Goal: Task Accomplishment & Management: Manage account settings

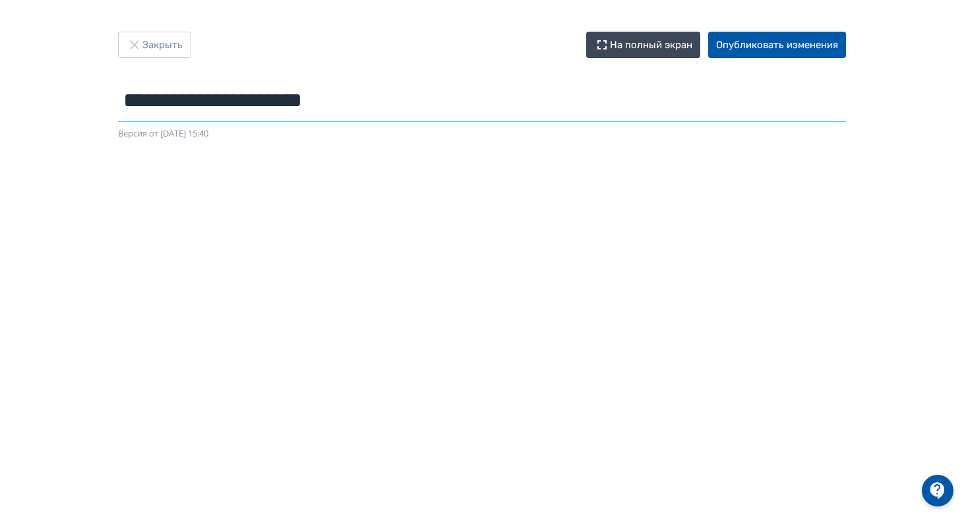
click at [185, 115] on input "**********" at bounding box center [482, 100] width 728 height 43
paste input "**********"
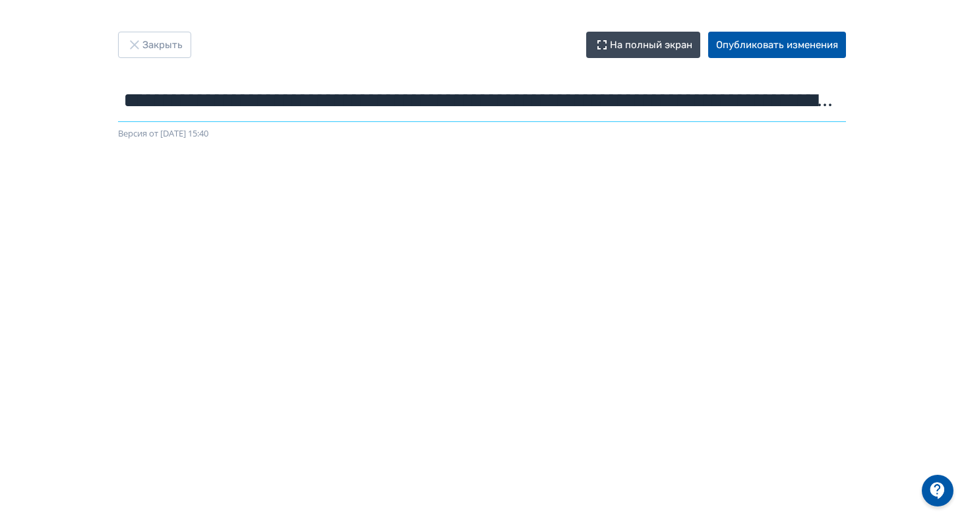
scroll to position [0, 235]
type input "**********"
click at [794, 44] on button "Опубликовать изменения" at bounding box center [777, 45] width 138 height 26
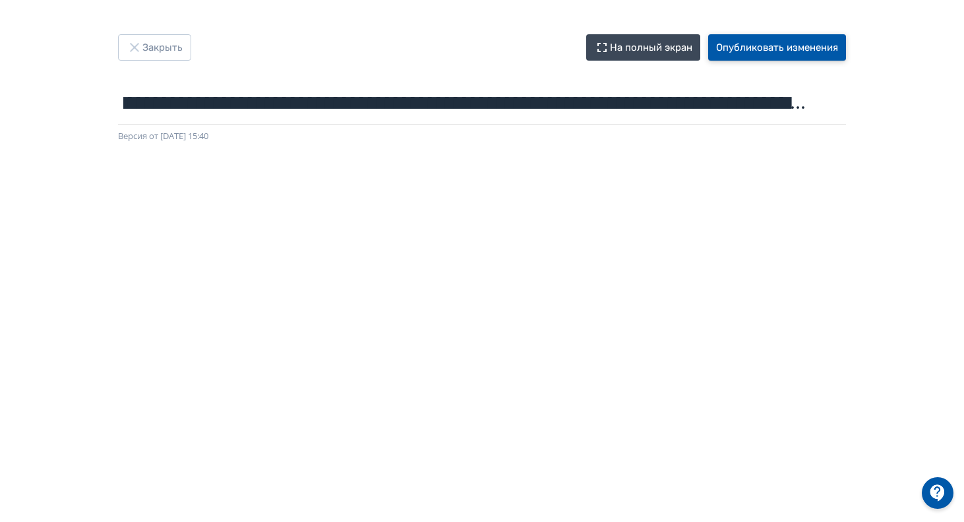
scroll to position [0, 0]
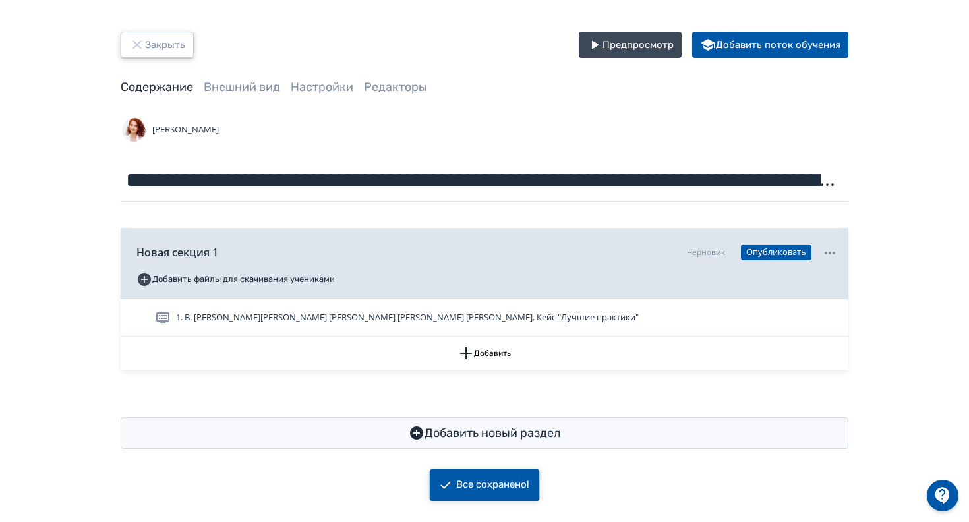
click at [169, 45] on button "Закрыть" at bounding box center [157, 45] width 73 height 26
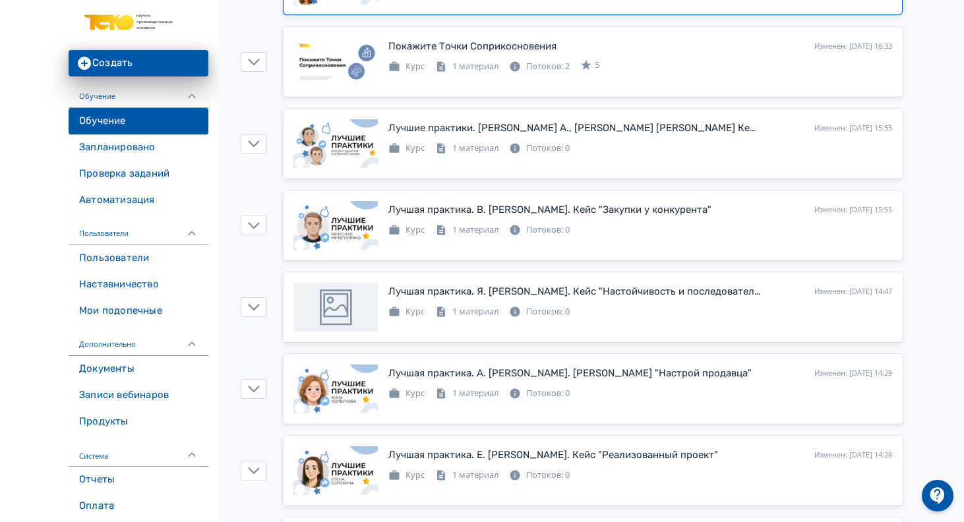
scroll to position [239, 0]
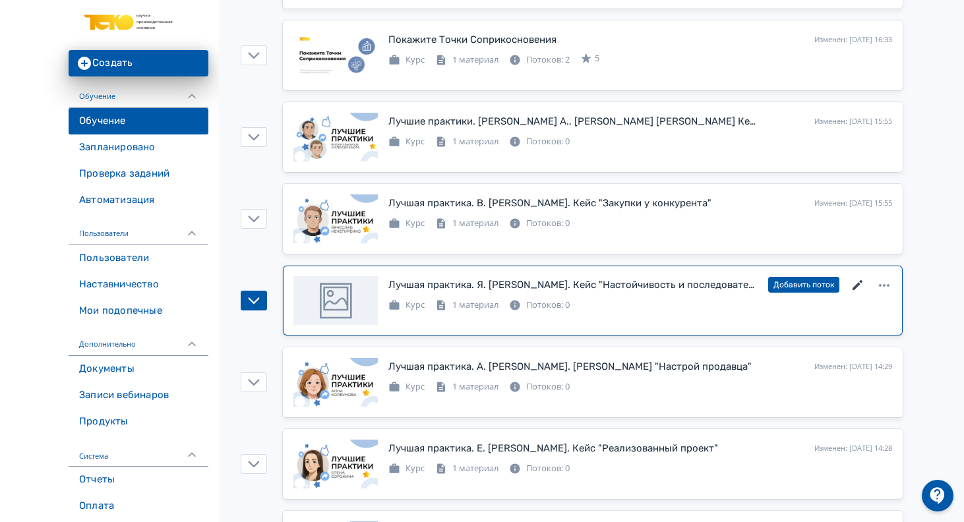
click at [862, 285] on icon at bounding box center [858, 286] width 16 height 16
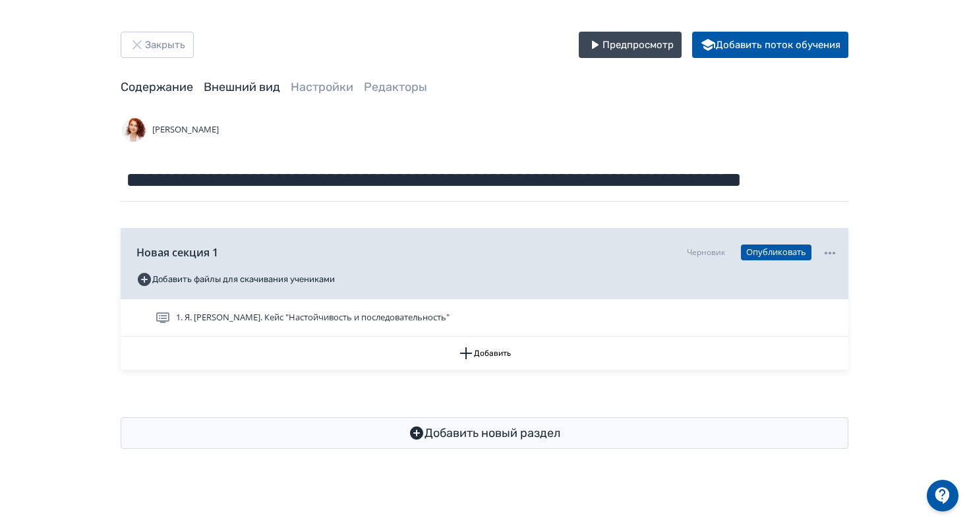
click at [241, 84] on link "Внешний вид" at bounding box center [242, 87] width 76 height 15
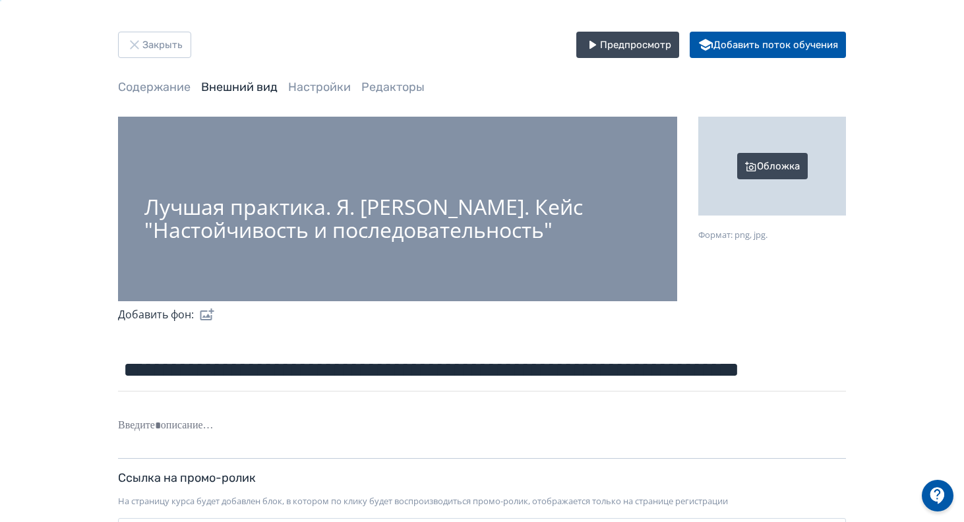
click at [778, 162] on div "Обложка" at bounding box center [772, 166] width 148 height 99
click at [0, 0] on input "Обложка Формат: png, jpg." at bounding box center [0, 0] width 0 height 0
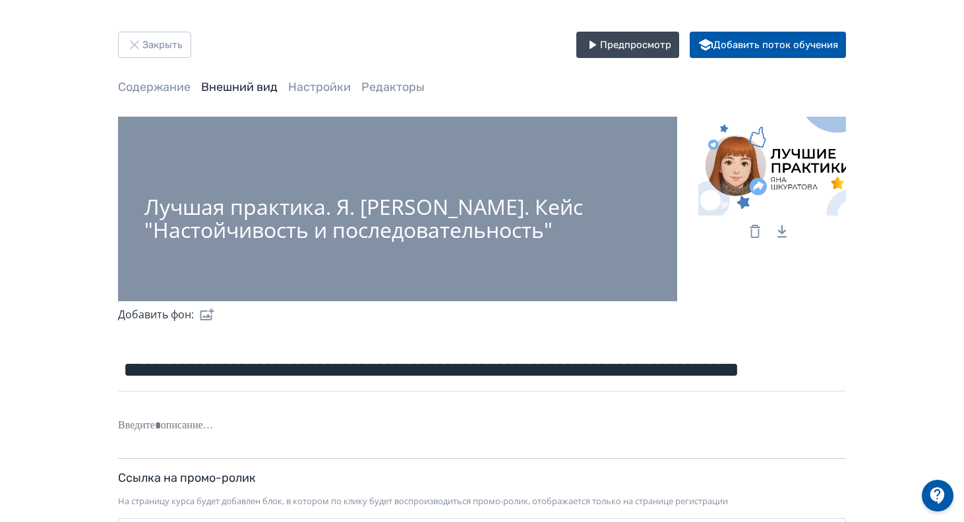
click at [207, 310] on label at bounding box center [204, 314] width 21 height 26
click at [0, 0] on input "file" at bounding box center [0, 0] width 0 height 0
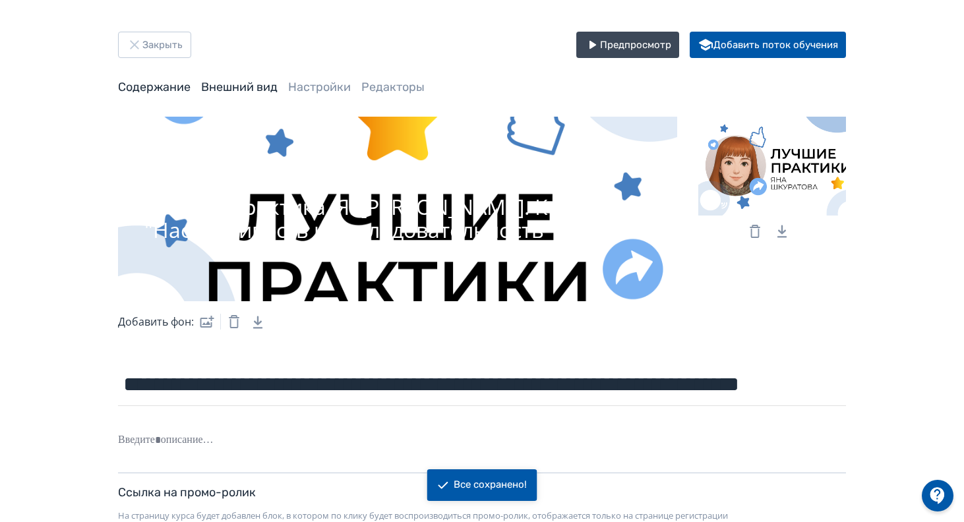
click at [171, 80] on link "Содержание" at bounding box center [154, 87] width 73 height 15
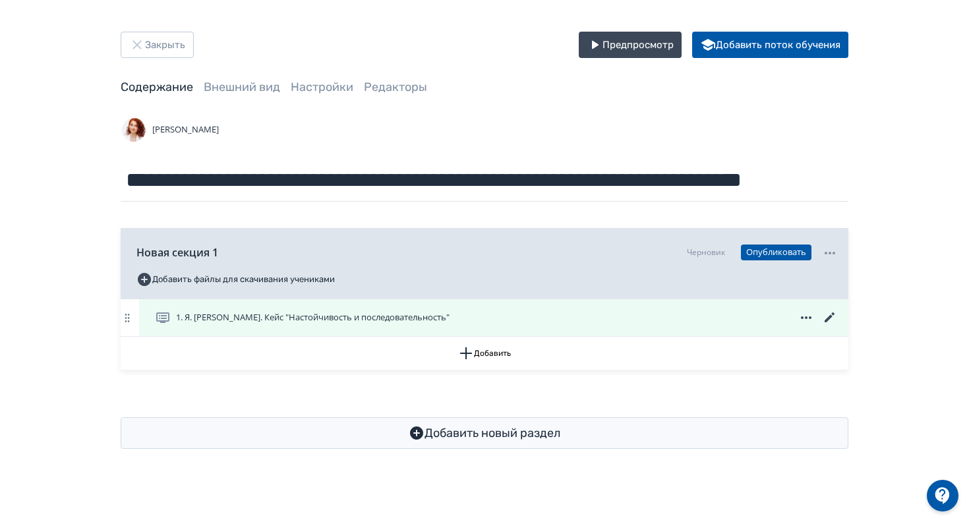
click at [831, 315] on icon at bounding box center [830, 318] width 16 height 16
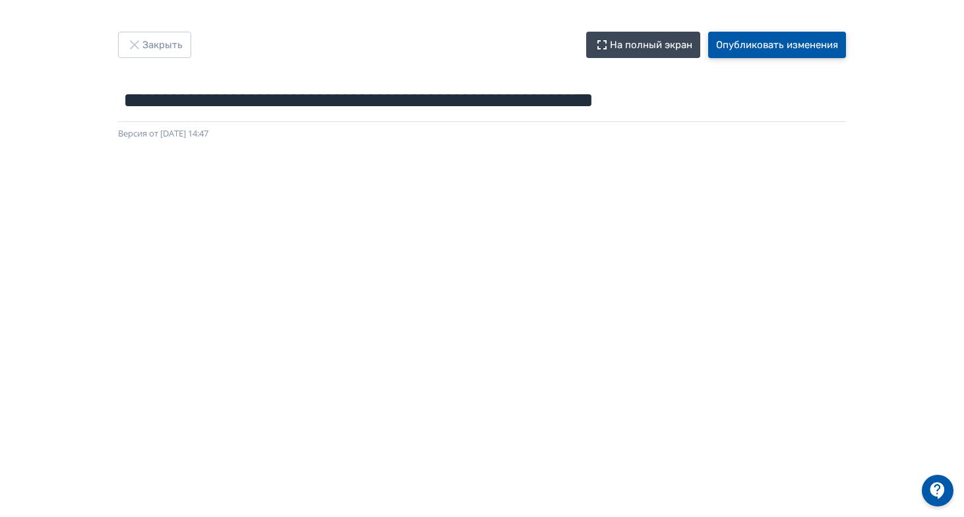
click at [767, 45] on button "Опубликовать изменения" at bounding box center [777, 45] width 138 height 26
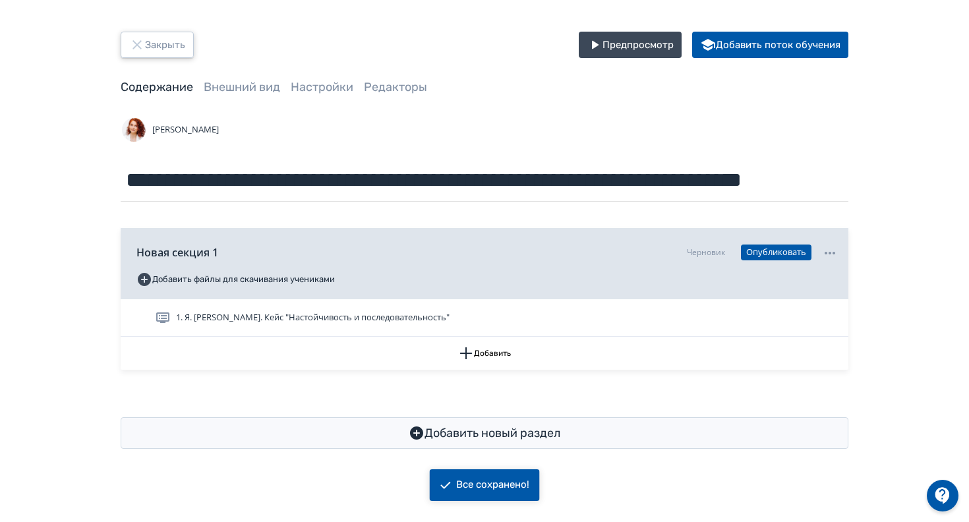
click at [169, 45] on button "Закрыть" at bounding box center [157, 45] width 73 height 26
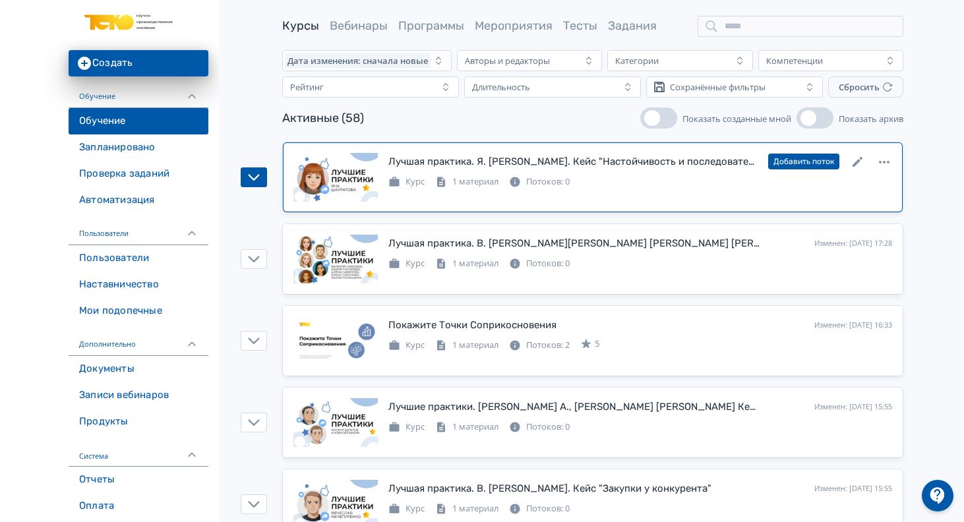
scroll to position [37, 0]
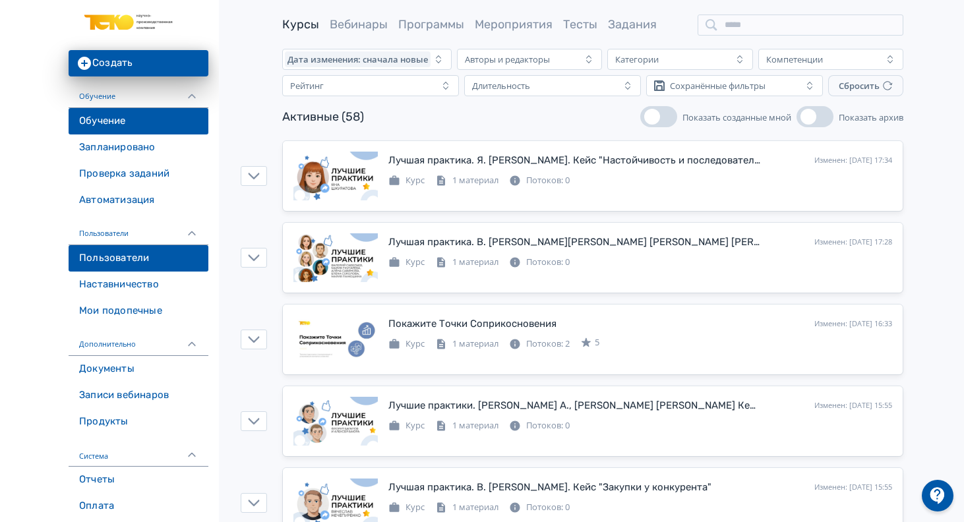
click at [135, 254] on link "Пользователи" at bounding box center [139, 258] width 140 height 26
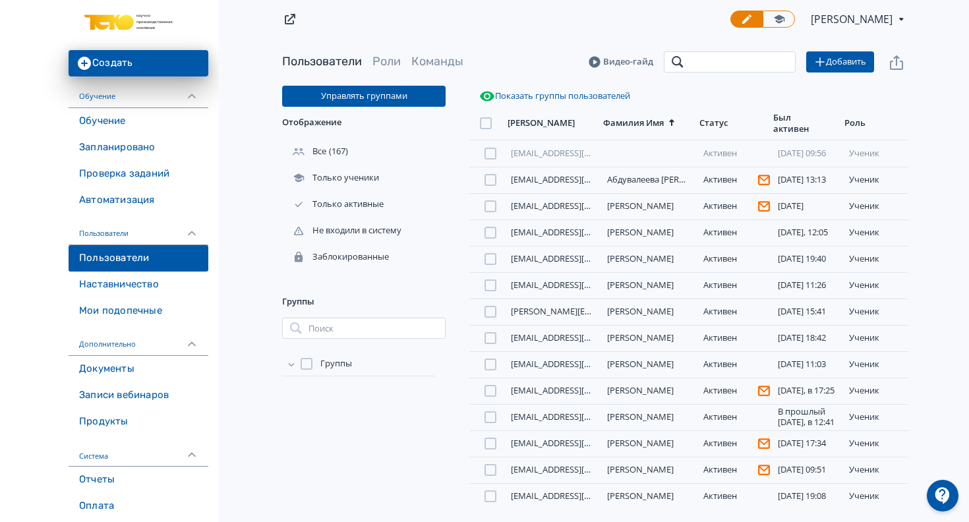
click at [746, 65] on input "search" at bounding box center [730, 61] width 132 height 21
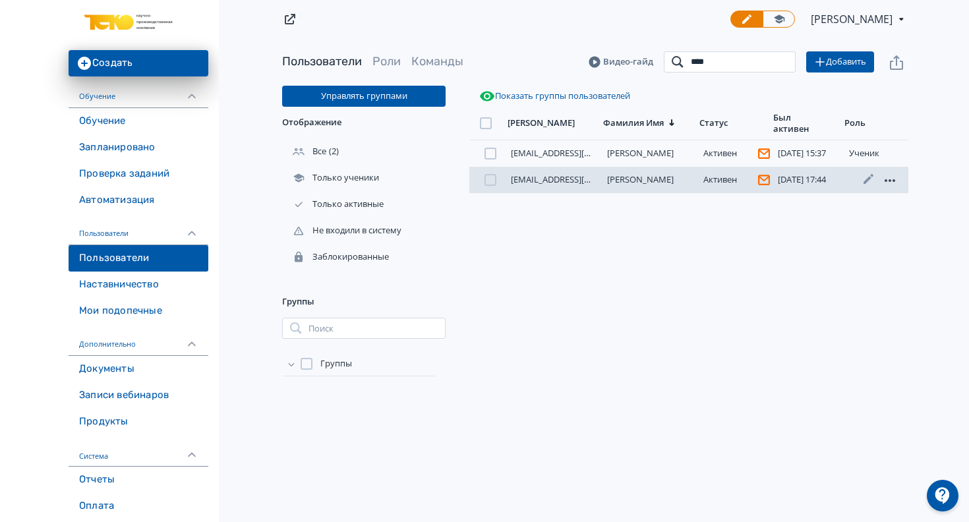
type input "****"
click at [891, 179] on icon at bounding box center [890, 180] width 11 height 3
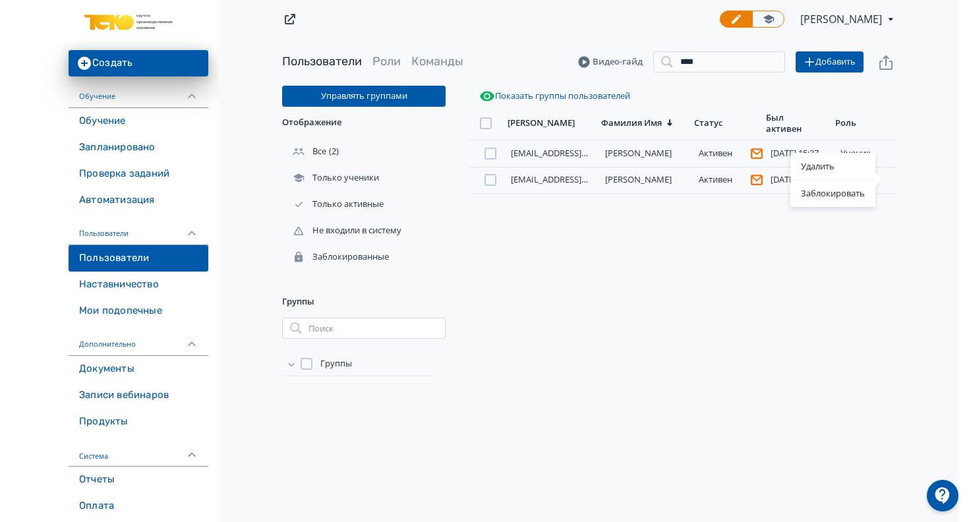
click at [829, 270] on div "Удалить Заблокировать" at bounding box center [484, 261] width 969 height 522
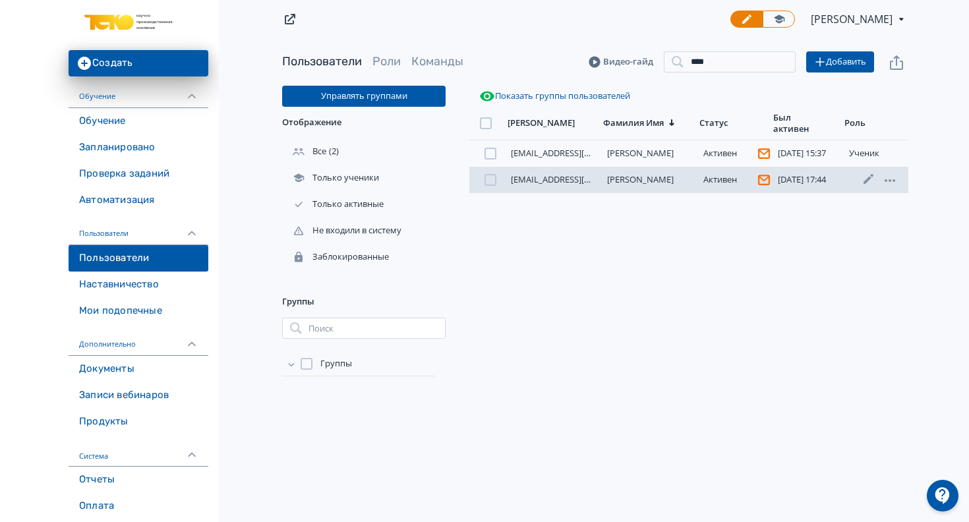
click at [671, 175] on link "Кононенко Александр" at bounding box center [640, 179] width 67 height 12
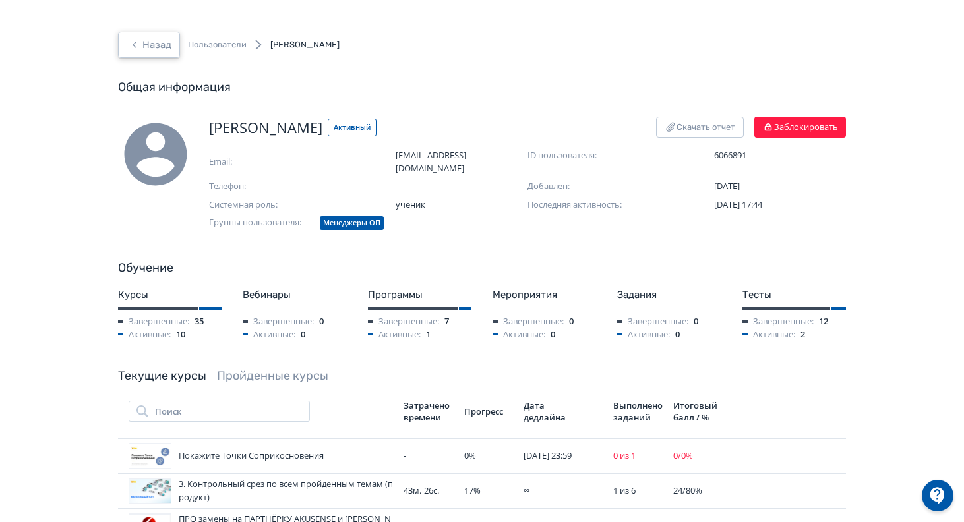
click at [149, 42] on button "Назад" at bounding box center [149, 45] width 62 height 26
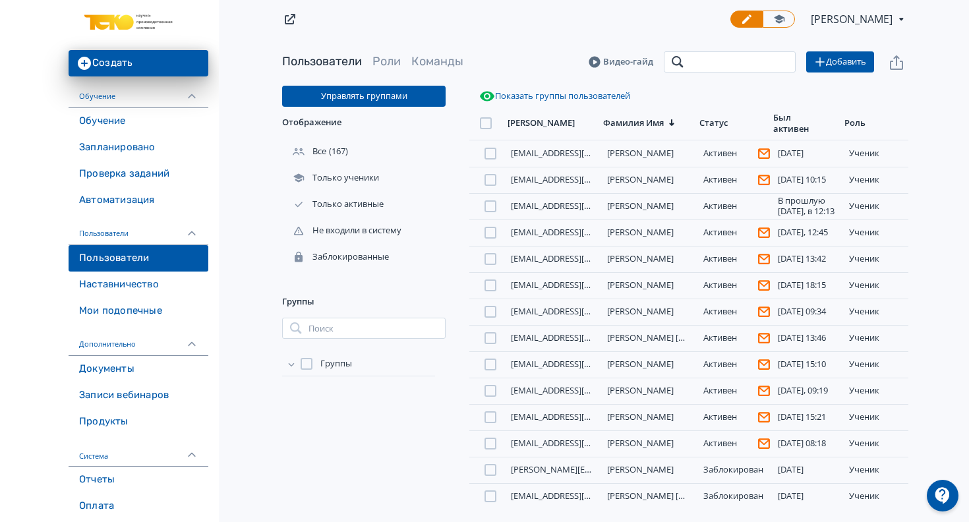
click at [709, 61] on input "search" at bounding box center [730, 61] width 132 height 21
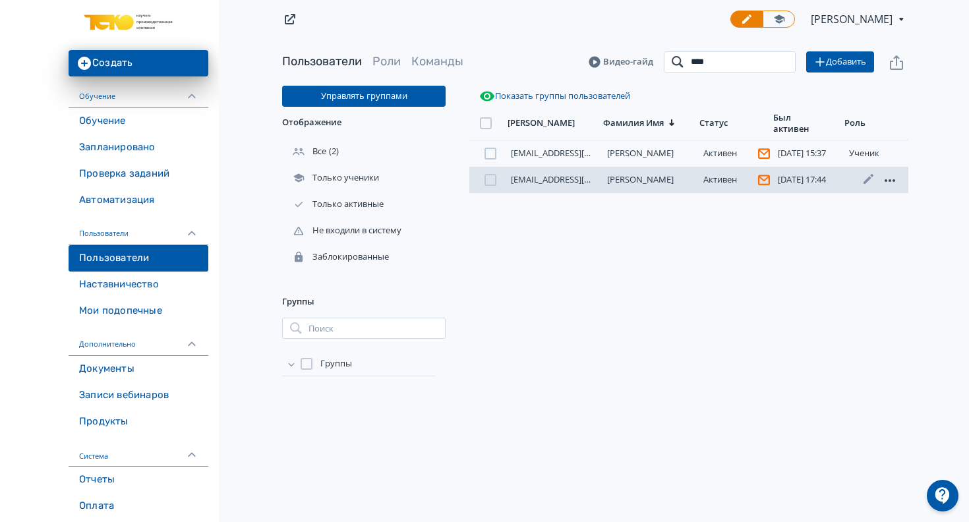
type input "****"
click at [892, 182] on icon at bounding box center [890, 181] width 16 height 16
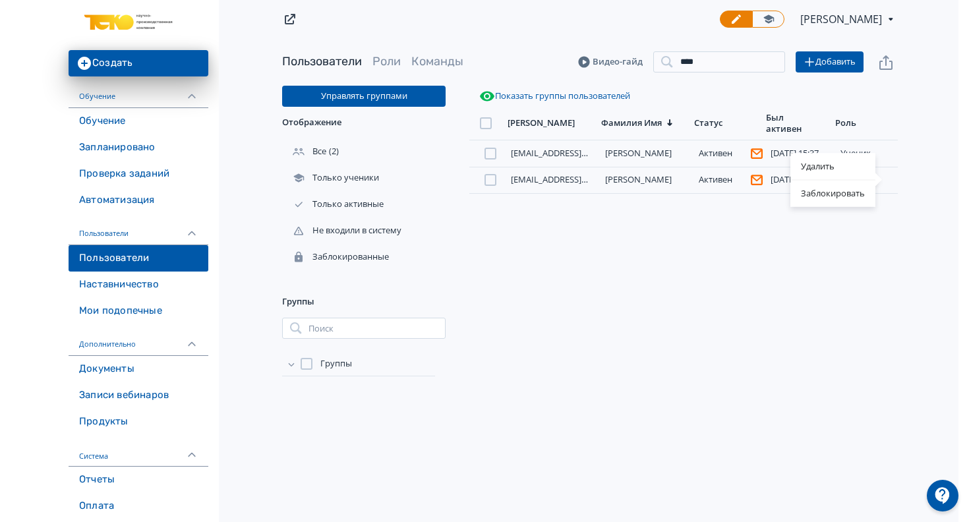
click at [857, 276] on div "Удалить Заблокировать" at bounding box center [484, 261] width 969 height 522
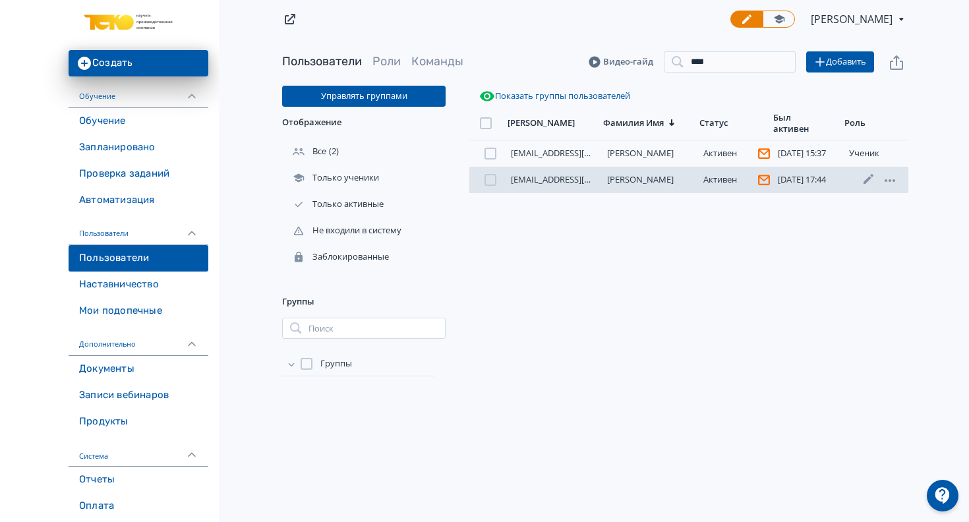
click at [492, 179] on div at bounding box center [491, 180] width 12 height 12
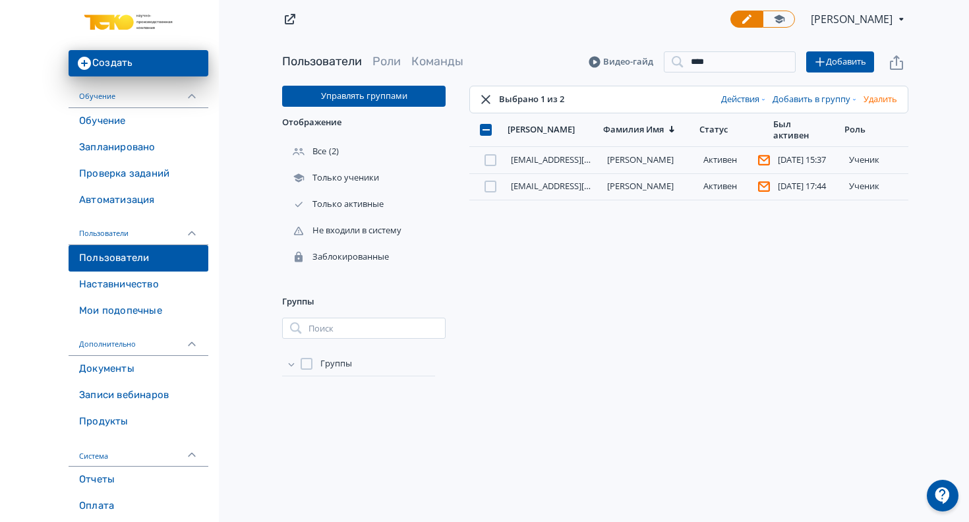
click at [757, 96] on button "Действия" at bounding box center [744, 99] width 51 height 21
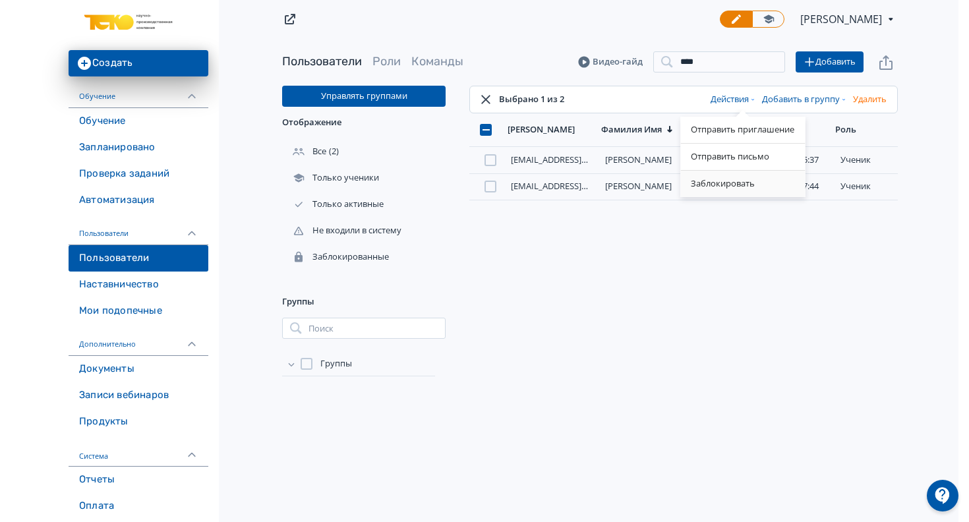
click at [735, 180] on div "Заблокировать" at bounding box center [742, 184] width 125 height 26
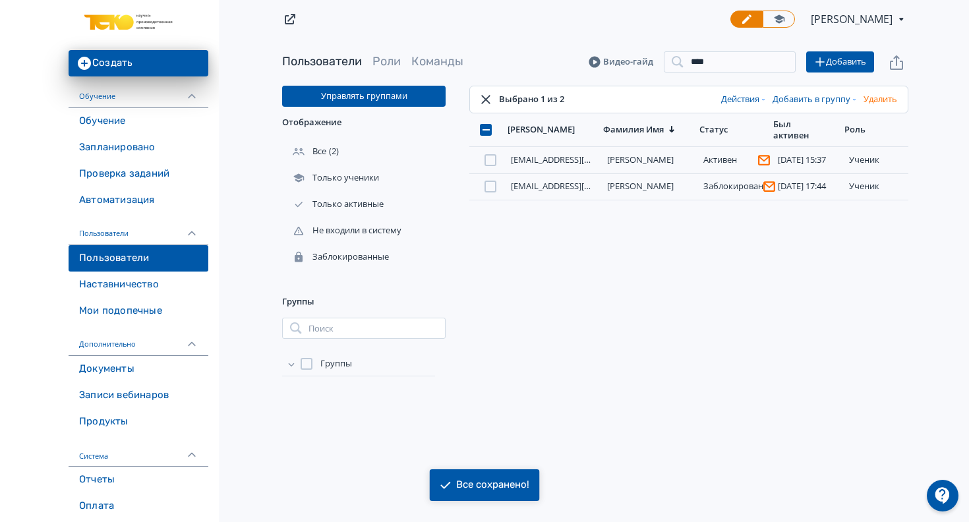
click at [746, 101] on button "Действия" at bounding box center [744, 99] width 51 height 21
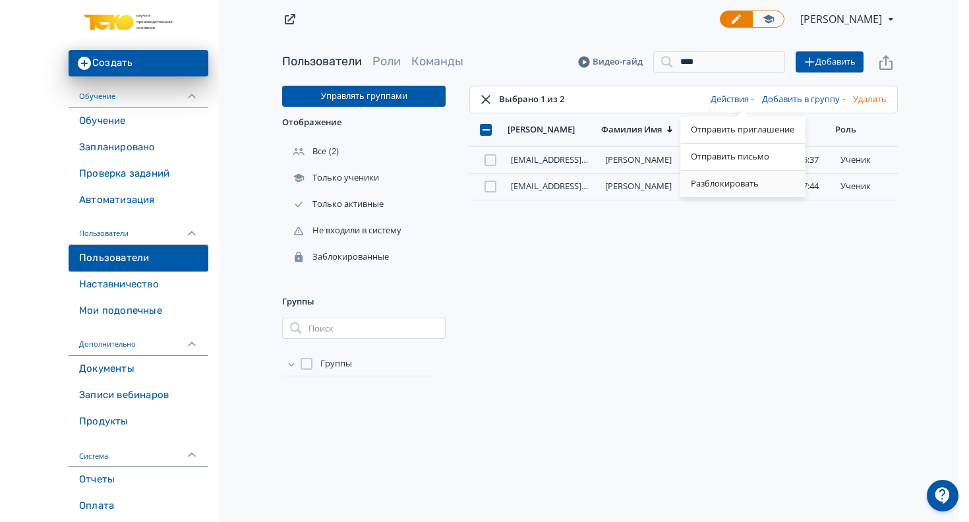
click at [740, 183] on div "Разблокировать" at bounding box center [742, 184] width 125 height 26
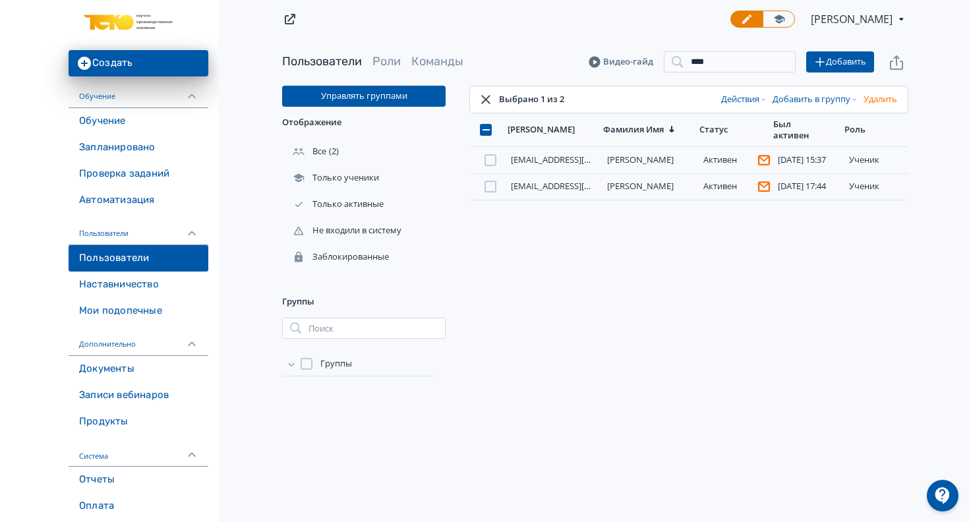
click at [732, 100] on button "Действия" at bounding box center [744, 99] width 51 height 21
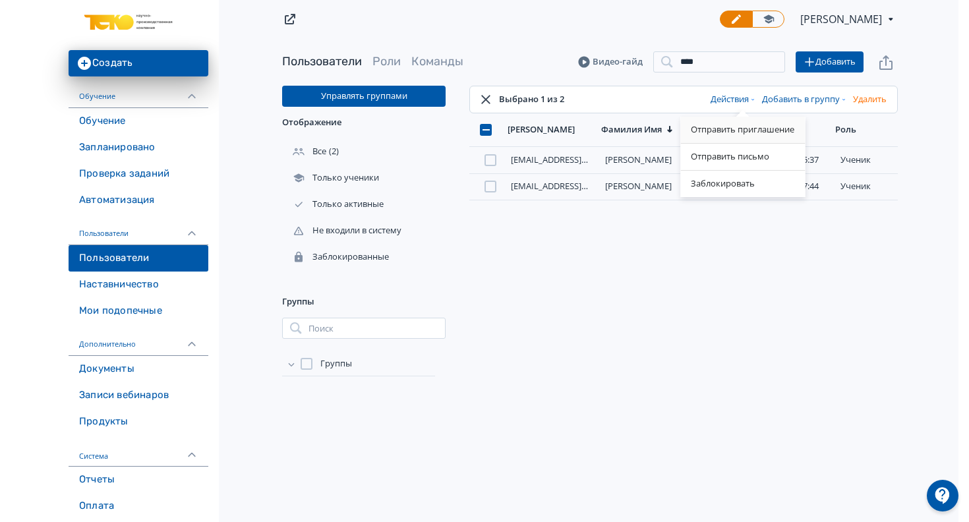
click at [725, 133] on div "Отправить приглашение" at bounding box center [742, 130] width 125 height 26
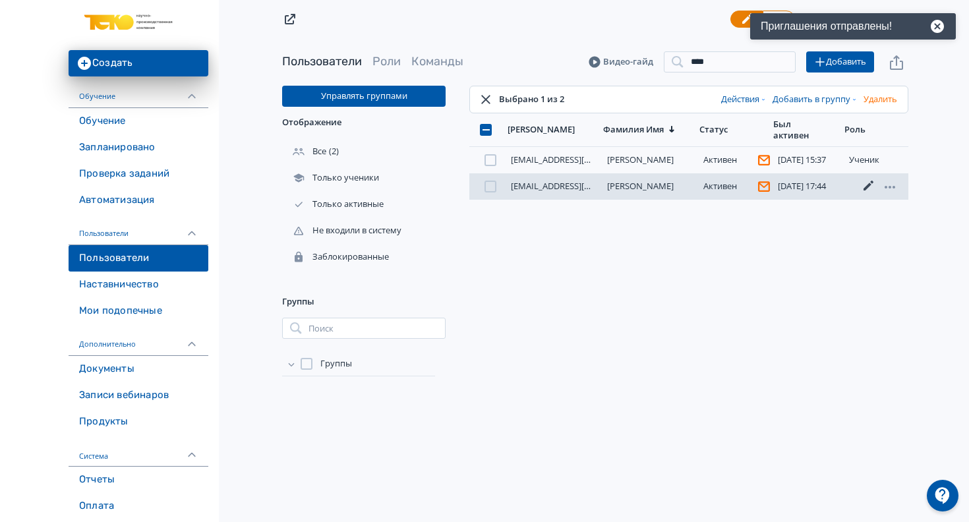
click at [869, 187] on icon at bounding box center [869, 186] width 10 height 10
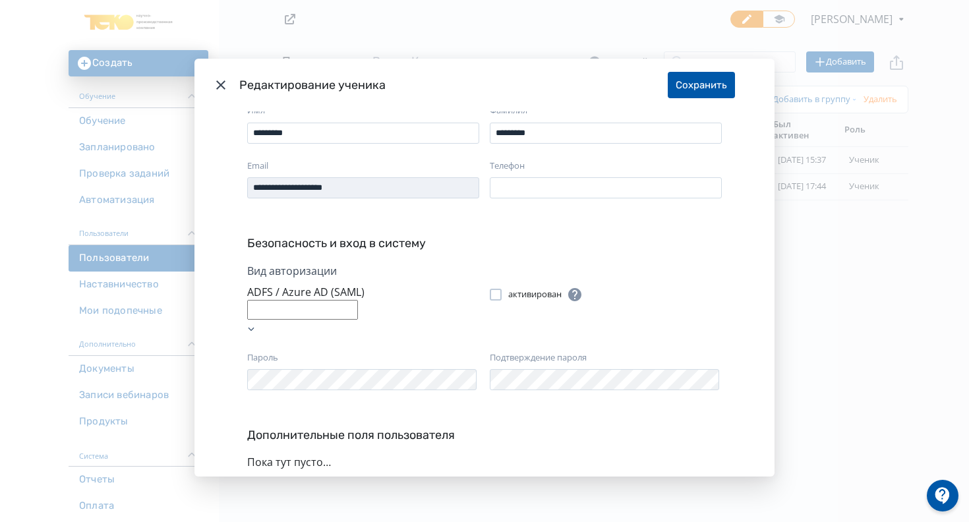
scroll to position [59, 0]
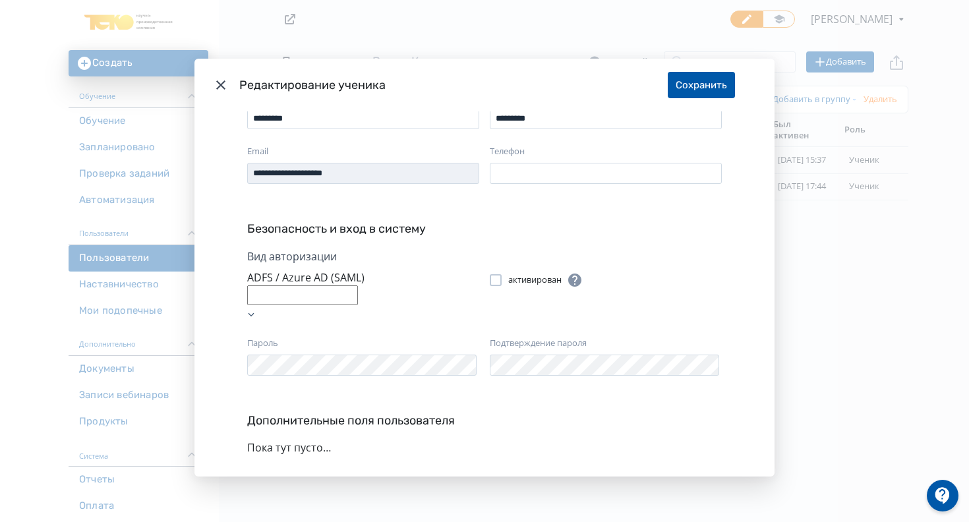
click at [490, 278] on div "Modal" at bounding box center [496, 280] width 12 height 12
click at [711, 77] on button "Сохранить" at bounding box center [701, 85] width 67 height 26
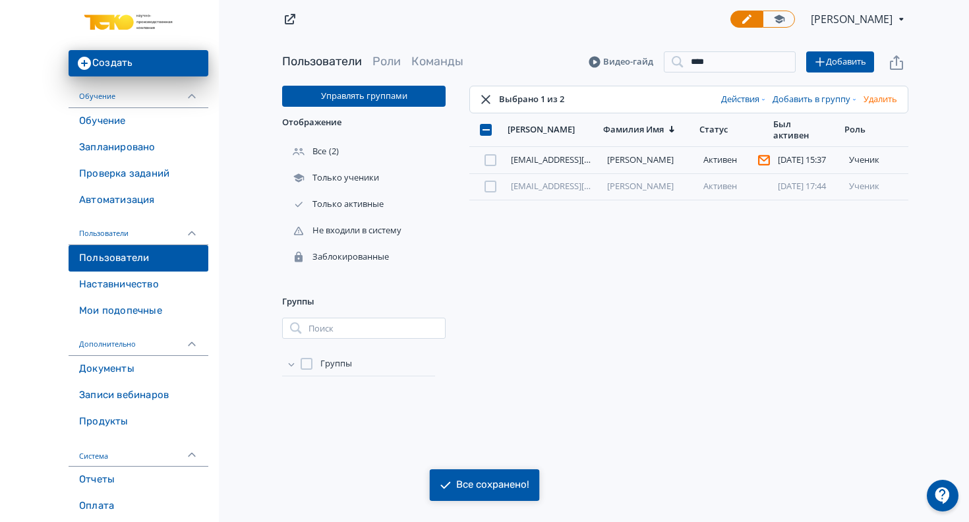
click at [739, 95] on button "Действия" at bounding box center [744, 99] width 51 height 21
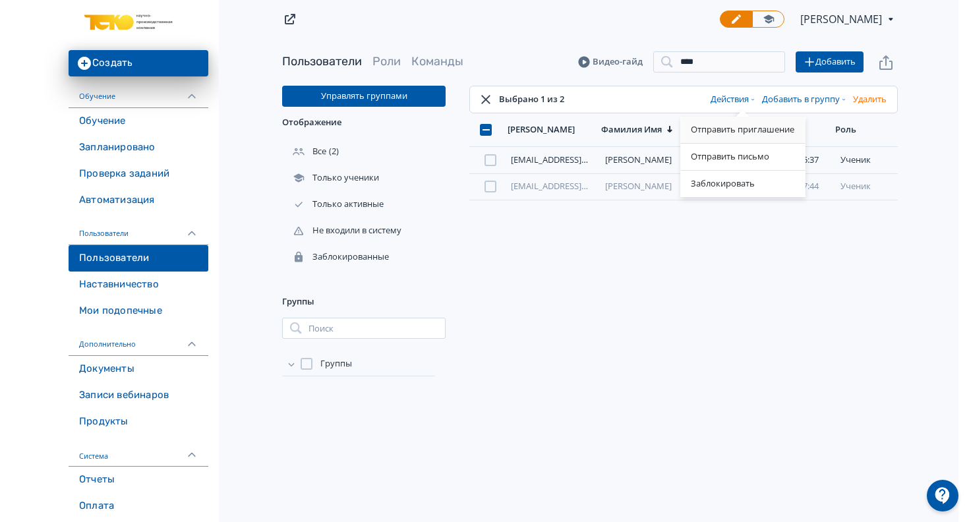
click at [725, 130] on div "Отправить приглашение" at bounding box center [742, 130] width 125 height 26
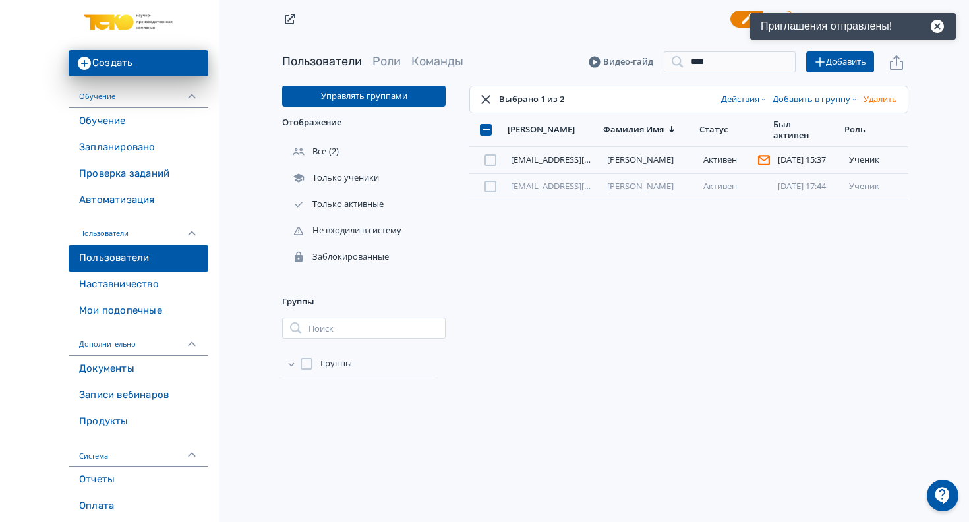
click at [959, 352] on div "Пользователи Роли Команды Видео-гайд **** Поиск Добавить Управлять группами Ото…" at bounding box center [596, 272] width 748 height 469
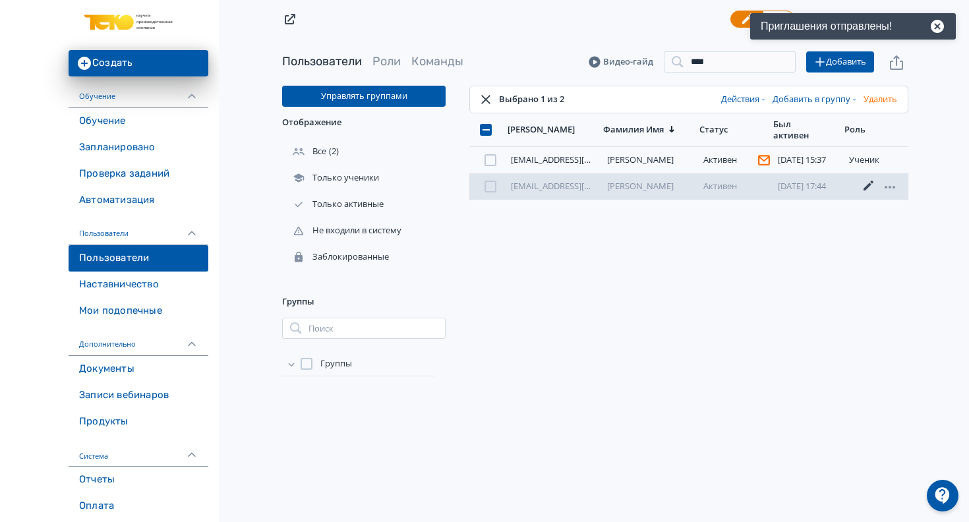
click at [867, 187] on icon at bounding box center [869, 186] width 10 height 10
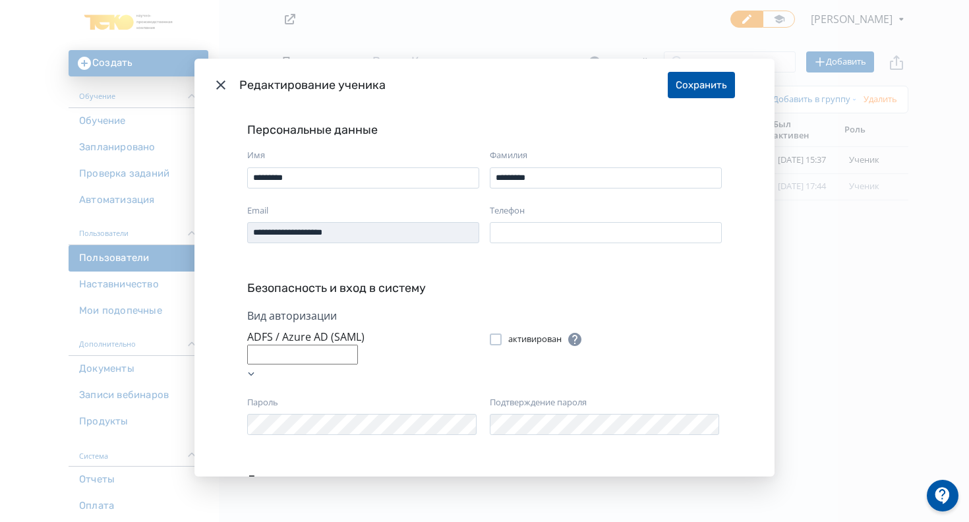
click at [819, 138] on div "**********" at bounding box center [484, 261] width 969 height 522
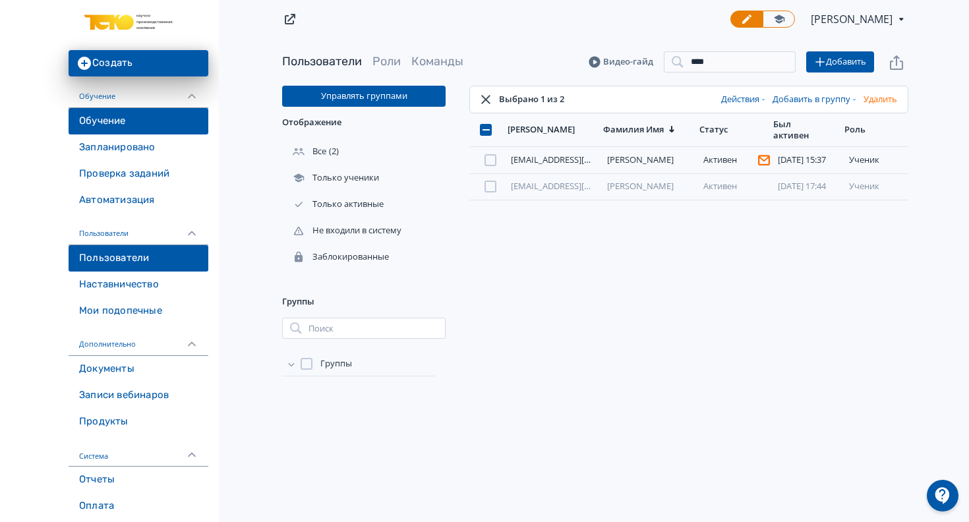
click at [115, 127] on link "Обучение" at bounding box center [139, 121] width 140 height 26
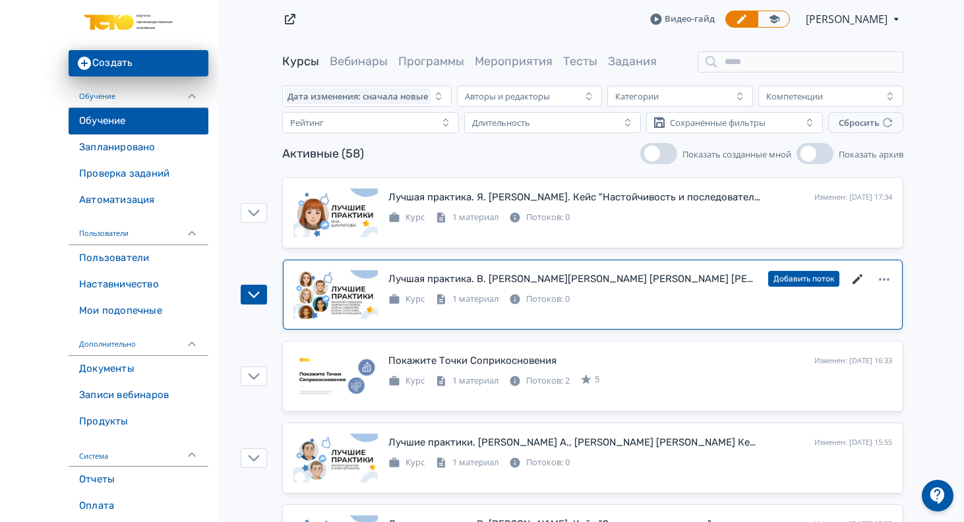
click at [862, 278] on icon at bounding box center [858, 280] width 16 height 16
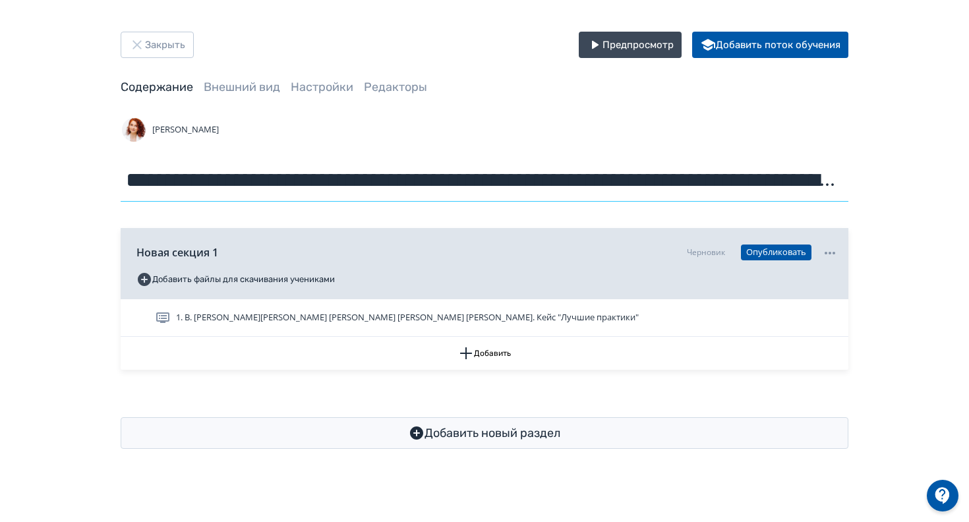
click at [476, 183] on input "**********" at bounding box center [485, 180] width 728 height 43
click at [268, 184] on input "**********" at bounding box center [485, 180] width 728 height 43
type input "**********"
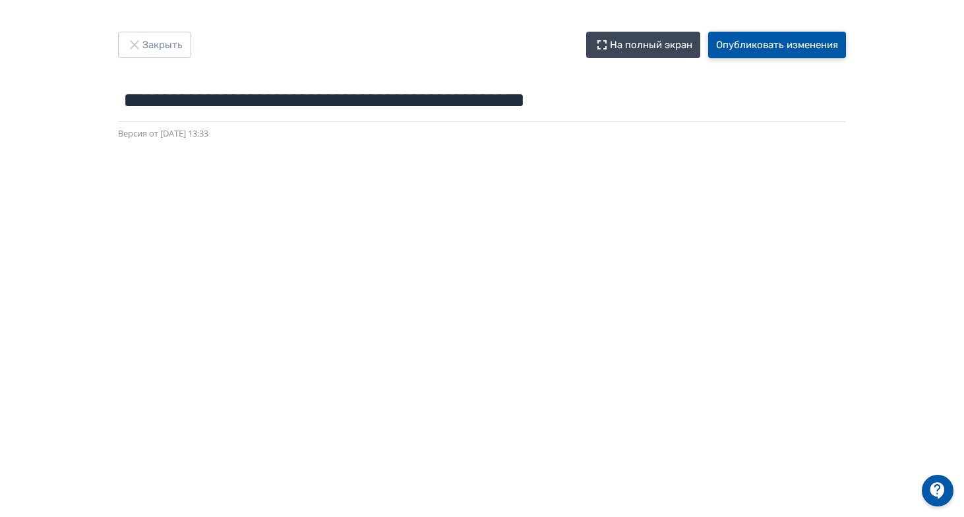
click at [788, 52] on button "Опубликовать изменения" at bounding box center [777, 45] width 138 height 26
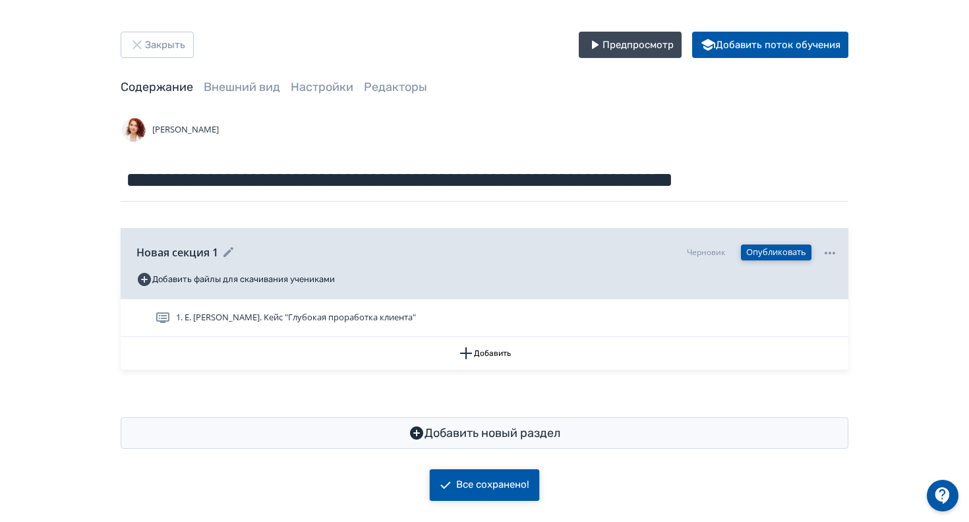
click at [783, 249] on button "Опубликовать" at bounding box center [776, 253] width 71 height 16
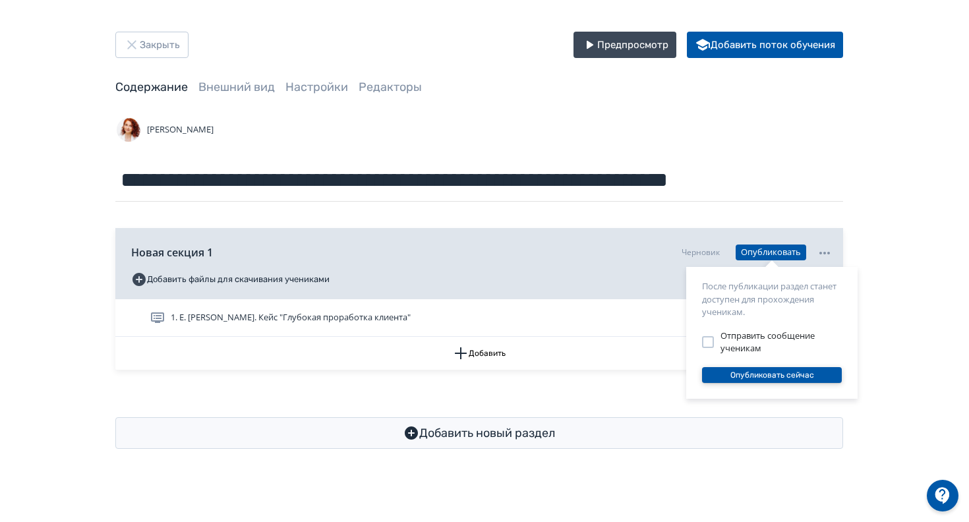
click at [763, 374] on button "Опубликовать сейчас" at bounding box center [772, 375] width 140 height 16
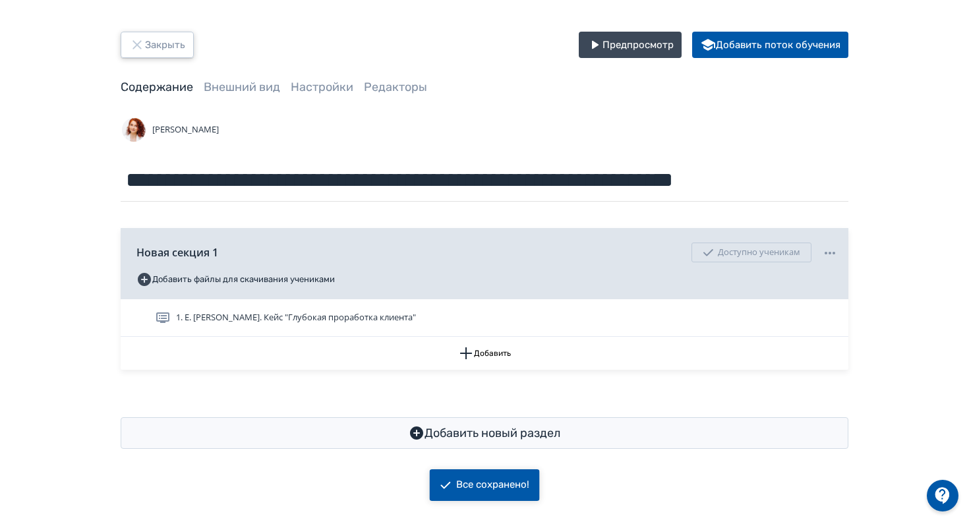
click at [136, 48] on icon "button" at bounding box center [137, 45] width 16 height 16
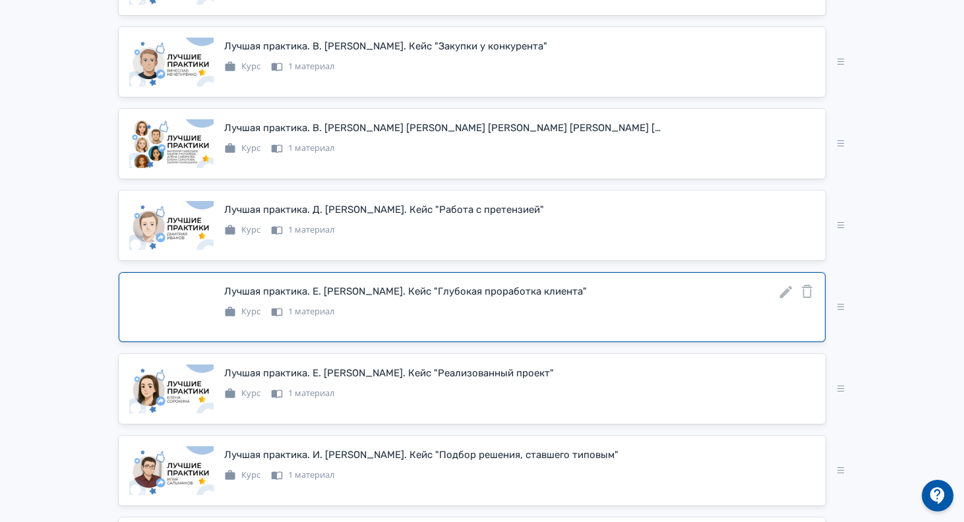
scroll to position [599, 0]
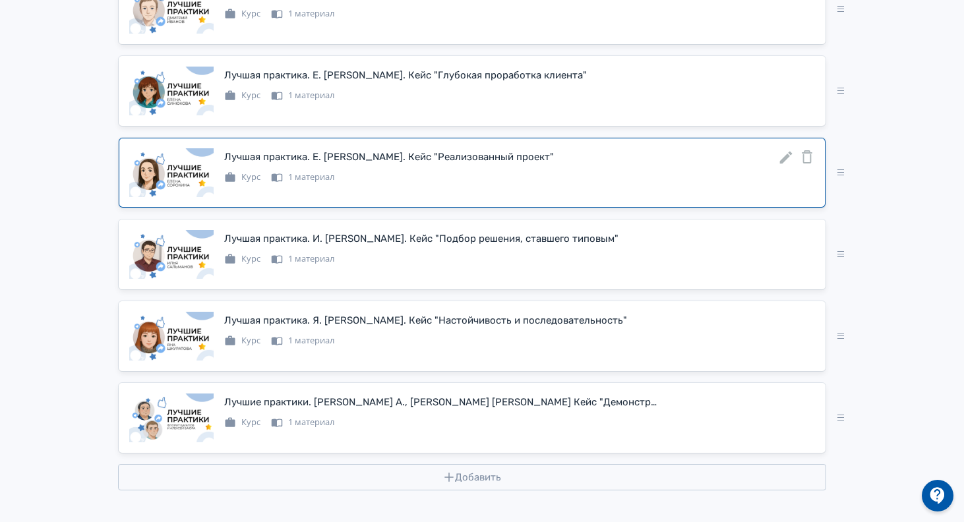
click at [785, 158] on icon at bounding box center [786, 158] width 13 height 13
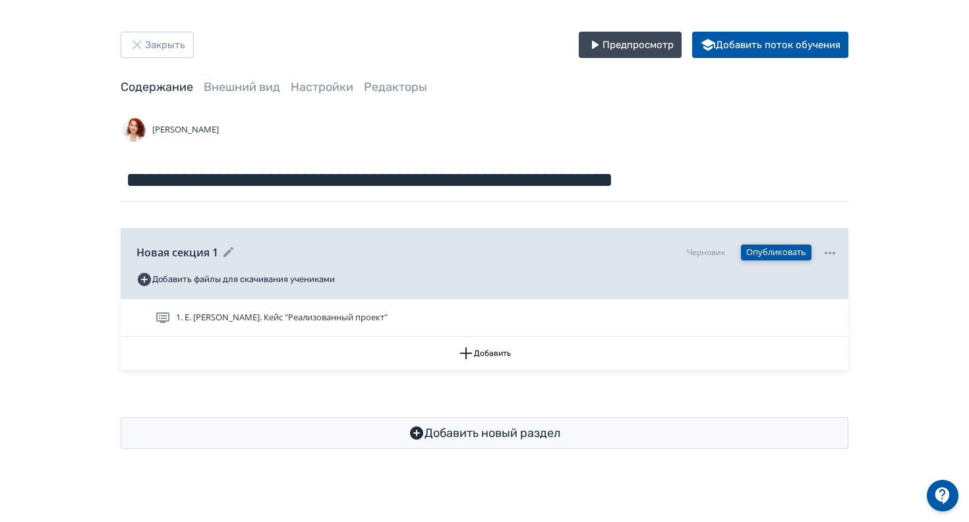
click at [769, 258] on button "Опубликовать" at bounding box center [776, 253] width 71 height 16
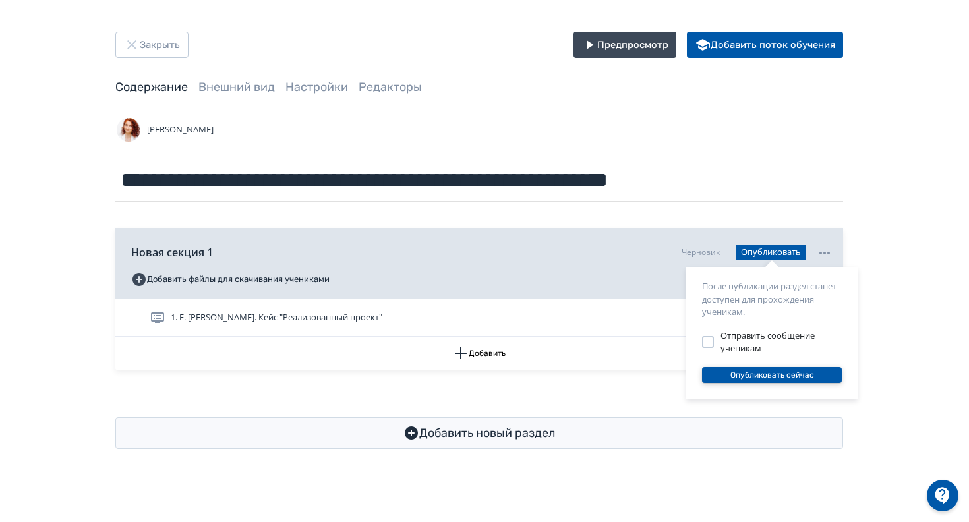
click at [775, 369] on button "Опубликовать сейчас" at bounding box center [772, 375] width 140 height 16
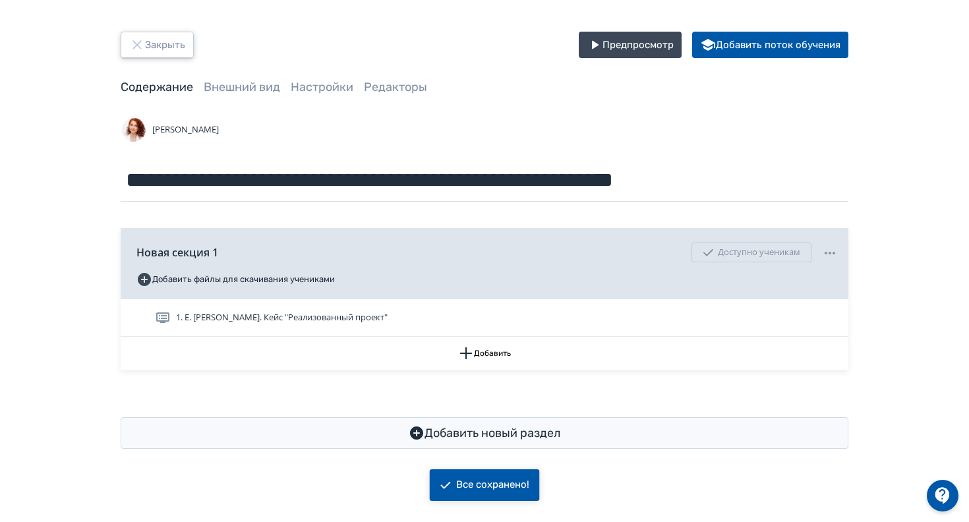
click at [155, 36] on button "Закрыть" at bounding box center [157, 45] width 73 height 26
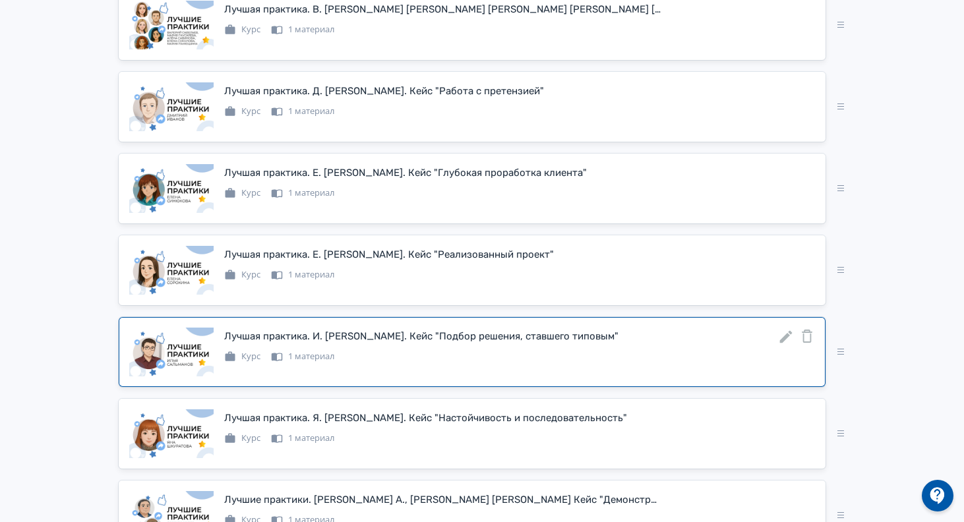
scroll to position [599, 0]
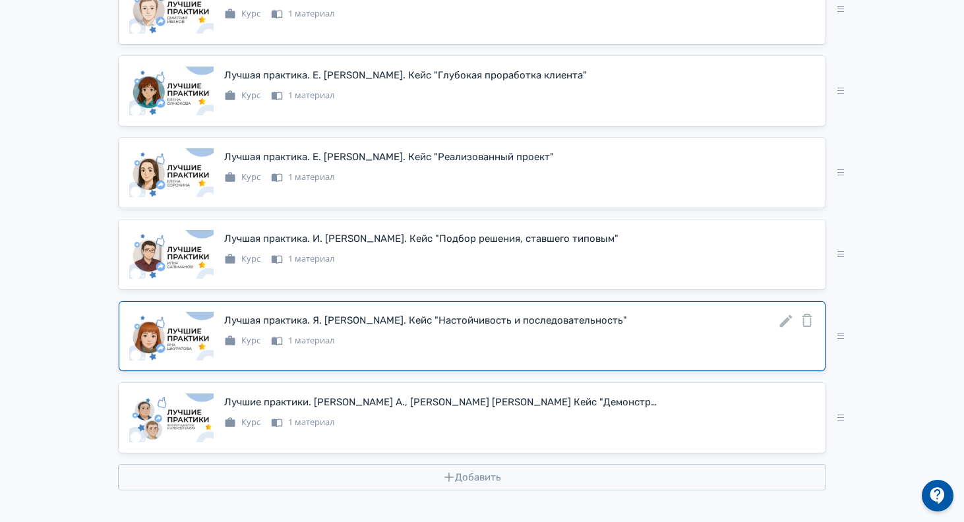
click at [786, 320] on icon at bounding box center [786, 321] width 13 height 13
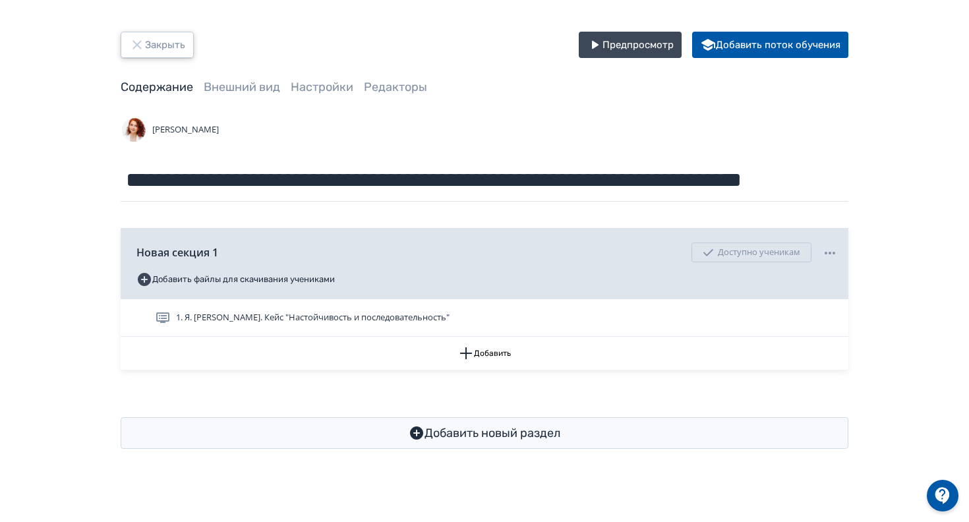
click at [164, 44] on button "Закрыть" at bounding box center [157, 45] width 73 height 26
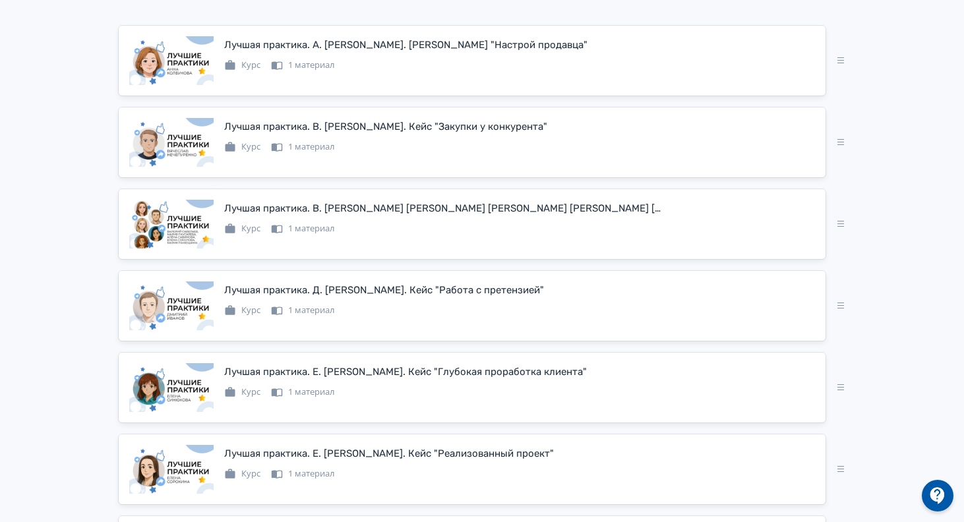
scroll to position [599, 0]
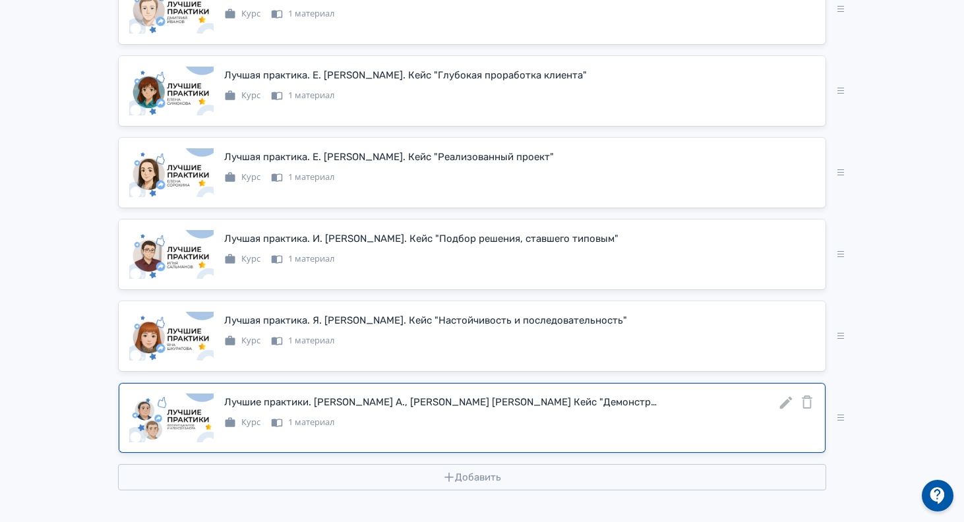
click at [784, 407] on icon at bounding box center [786, 403] width 13 height 13
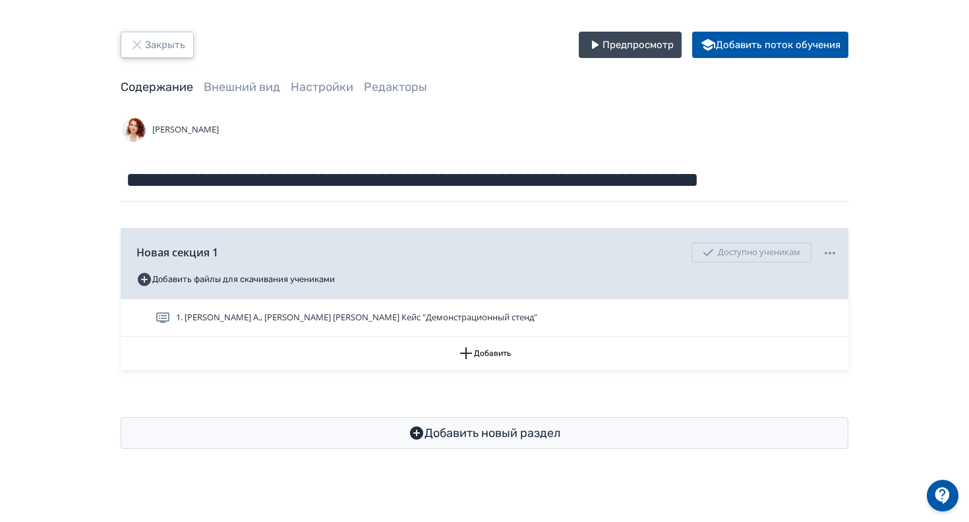
click at [183, 51] on button "Закрыть" at bounding box center [157, 45] width 73 height 26
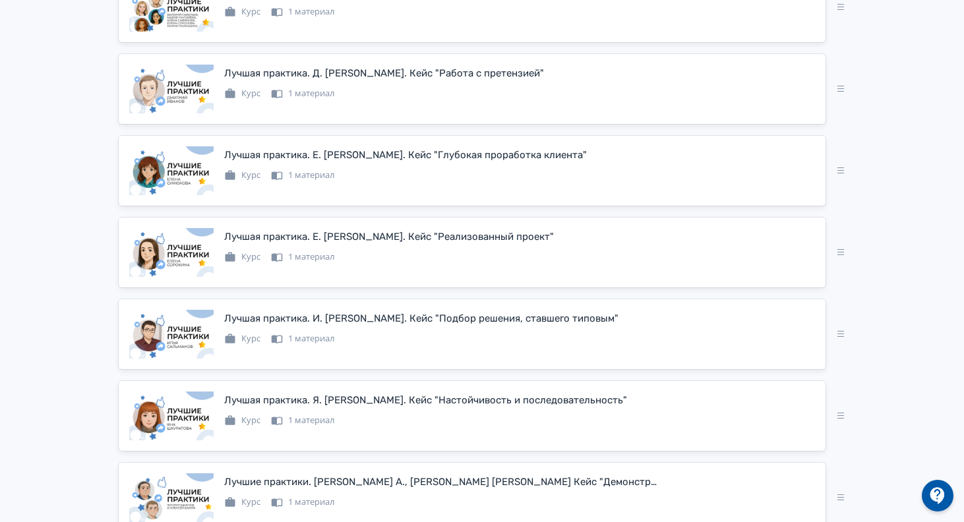
scroll to position [599, 0]
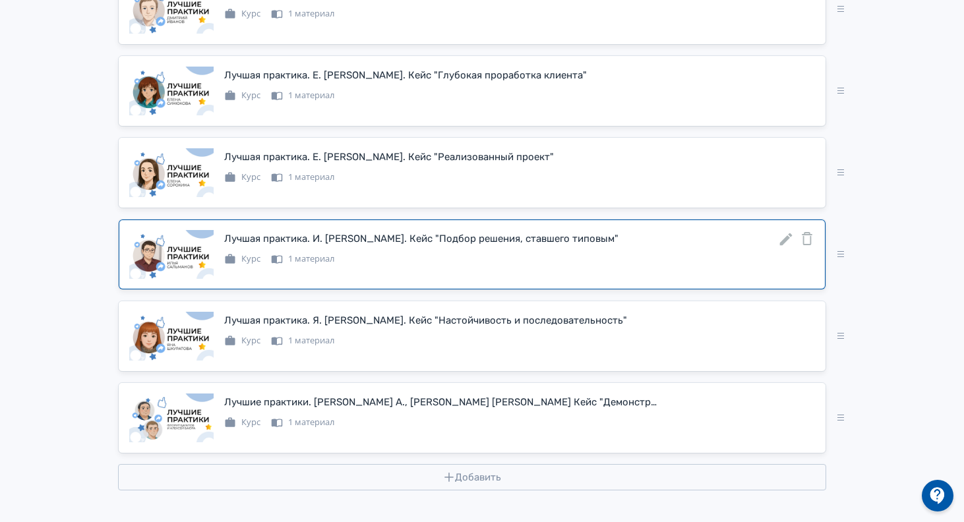
click at [785, 239] on icon at bounding box center [786, 239] width 13 height 13
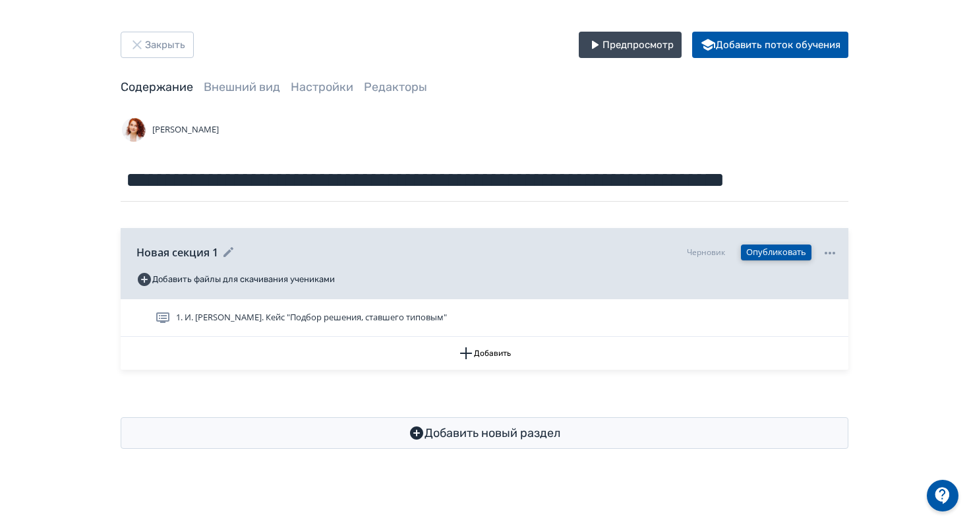
click at [765, 260] on button "Опубликовать" at bounding box center [776, 253] width 71 height 16
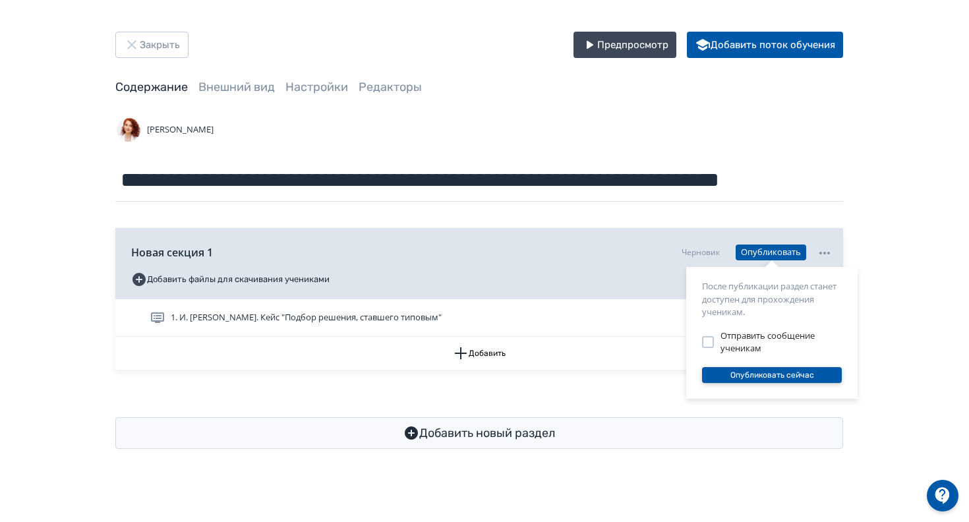
click at [761, 372] on button "Опубликовать сейчас" at bounding box center [772, 375] width 140 height 16
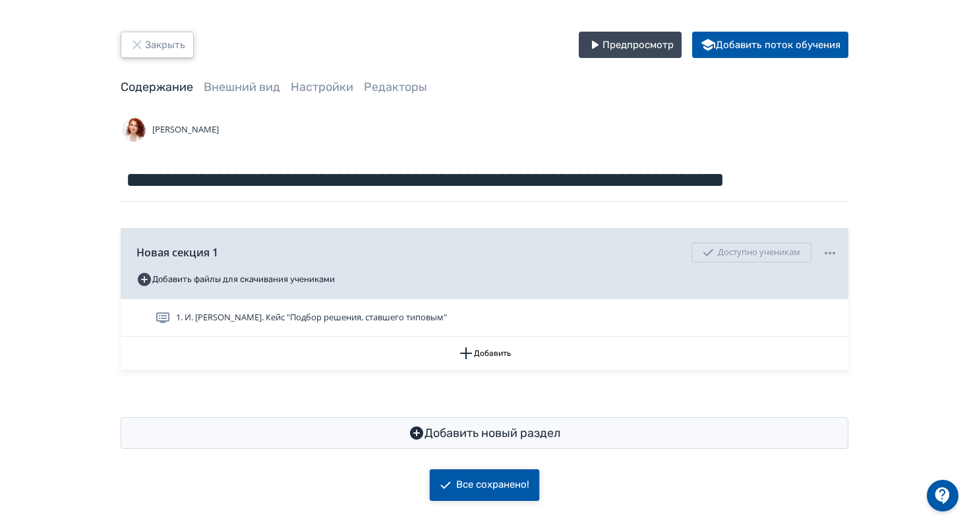
click at [162, 49] on button "Закрыть" at bounding box center [157, 45] width 73 height 26
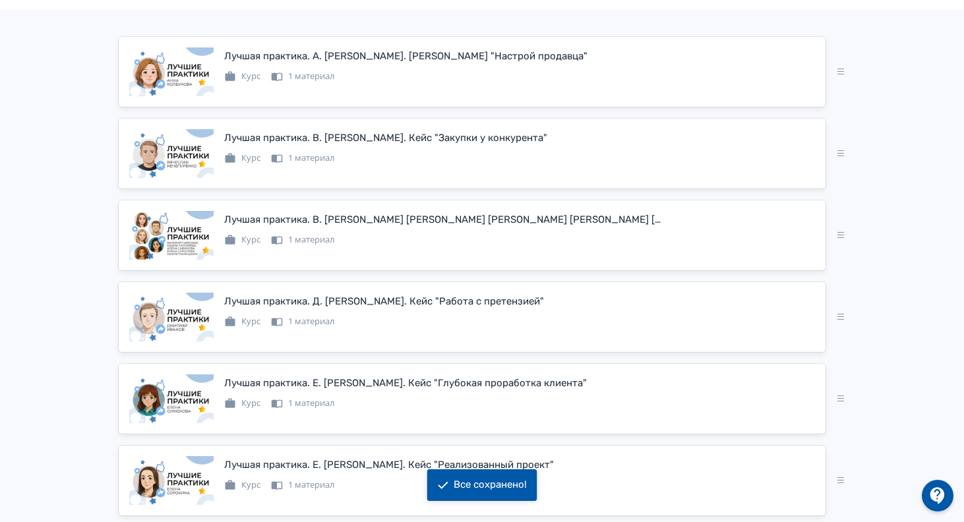
scroll to position [599, 0]
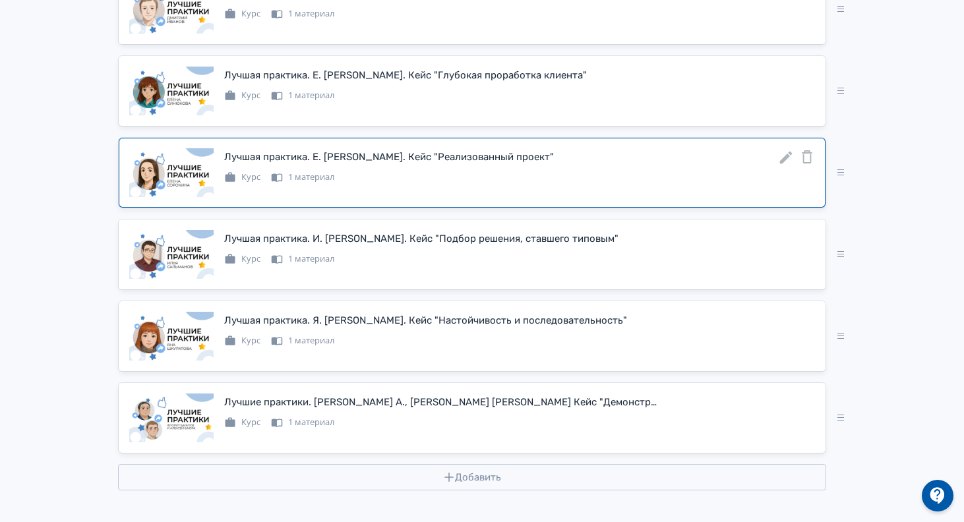
click at [784, 155] on icon at bounding box center [786, 158] width 16 height 16
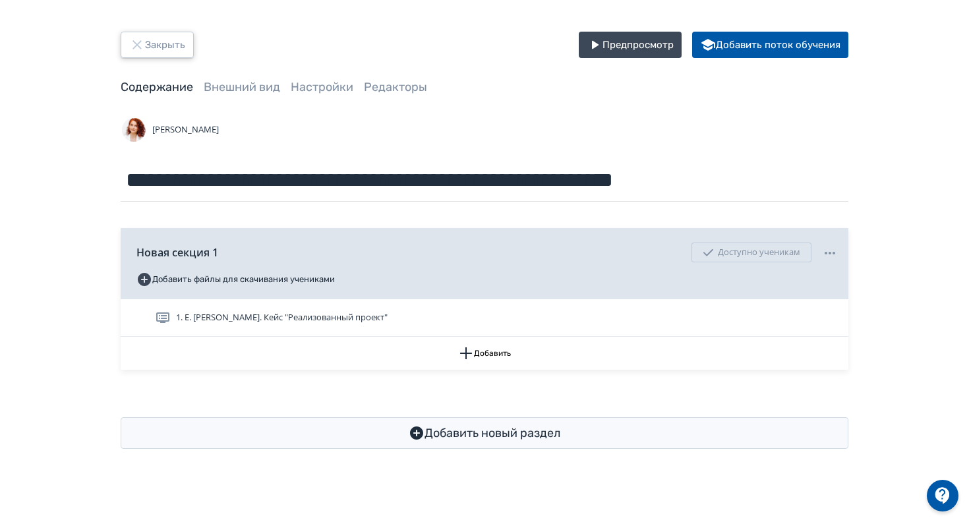
click at [169, 42] on button "Закрыть" at bounding box center [157, 45] width 73 height 26
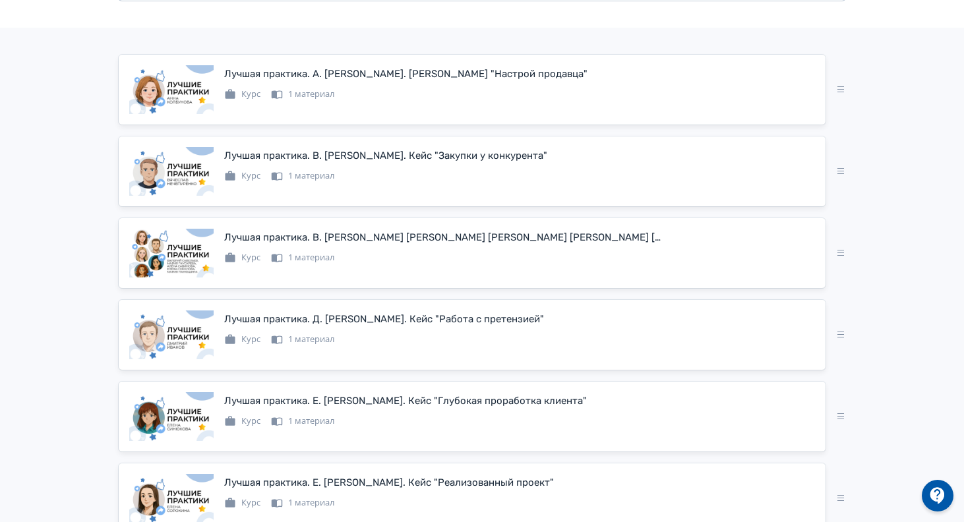
scroll to position [599, 0]
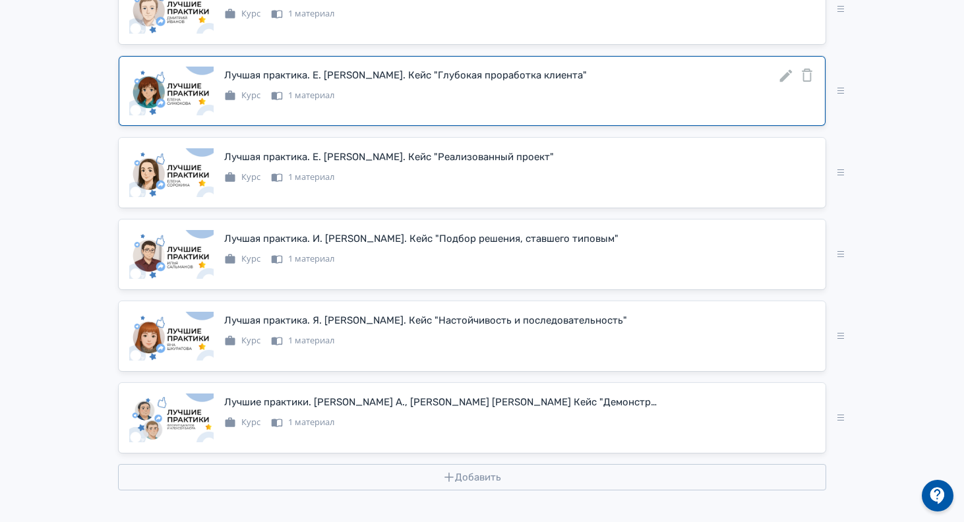
click at [787, 74] on icon at bounding box center [786, 76] width 13 height 13
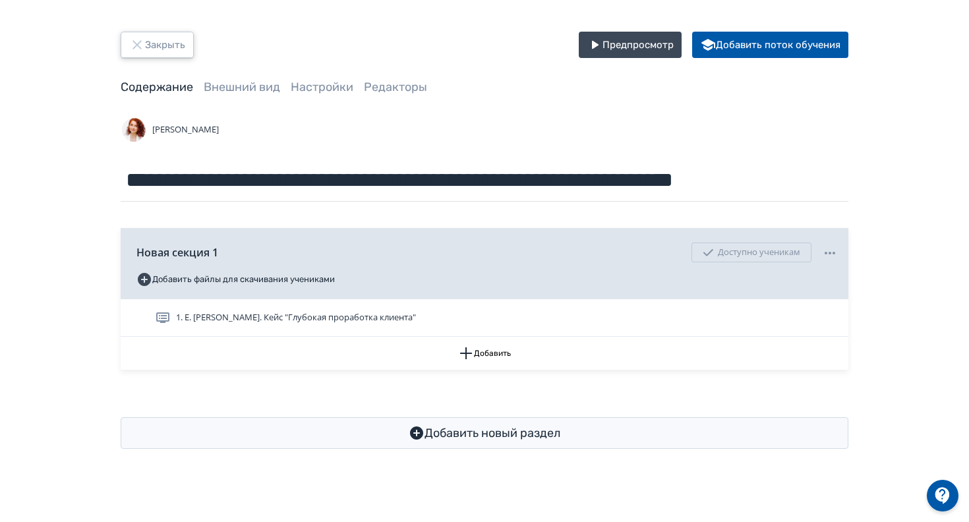
click at [165, 42] on button "Закрыть" at bounding box center [157, 45] width 73 height 26
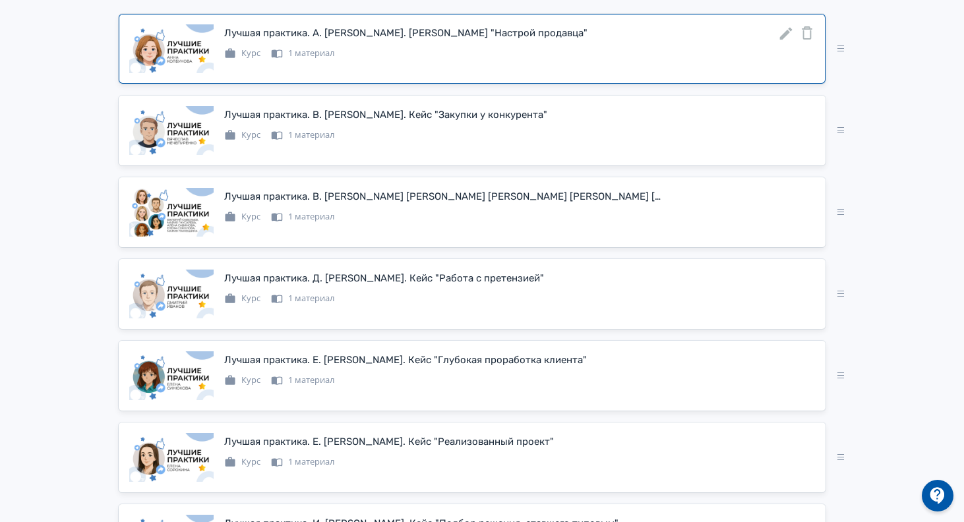
scroll to position [300, 0]
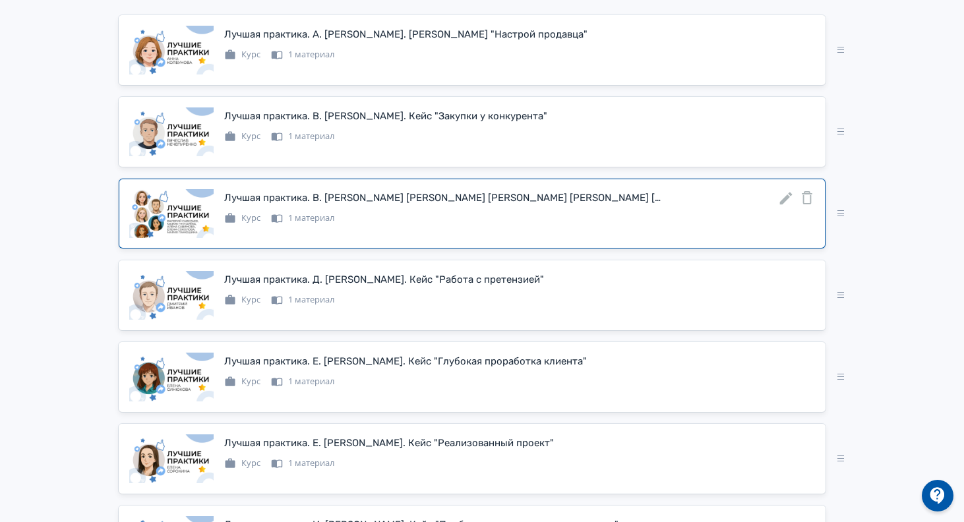
click at [787, 206] on icon at bounding box center [786, 199] width 16 height 16
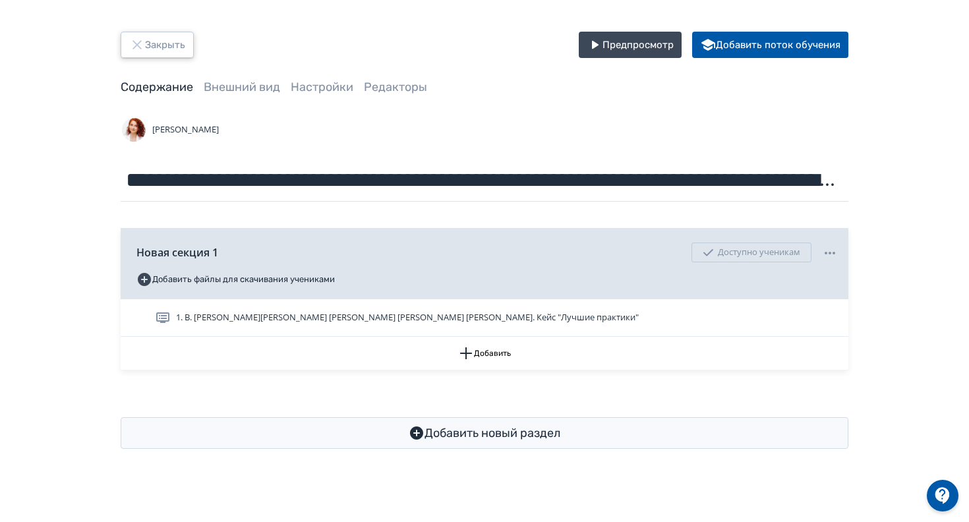
click at [146, 47] on button "Закрыть" at bounding box center [157, 45] width 73 height 26
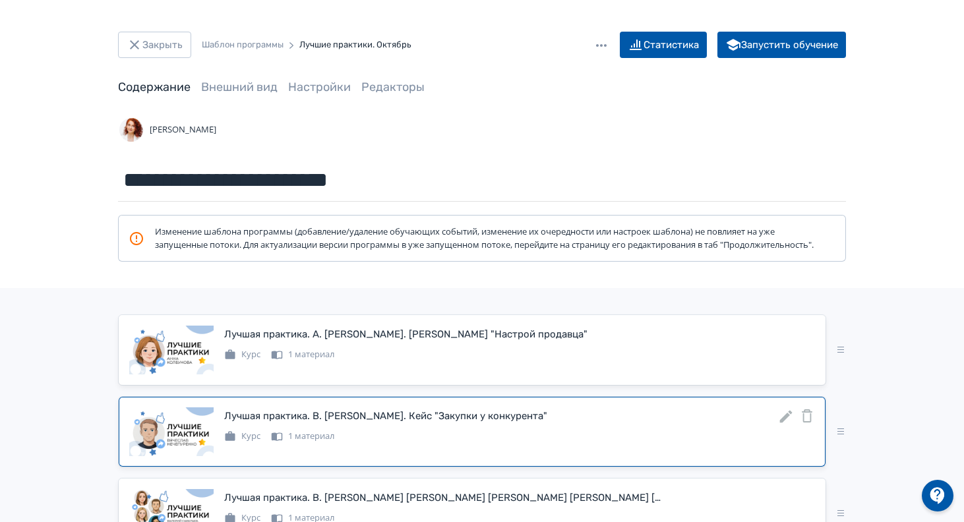
click at [783, 425] on icon at bounding box center [786, 417] width 16 height 16
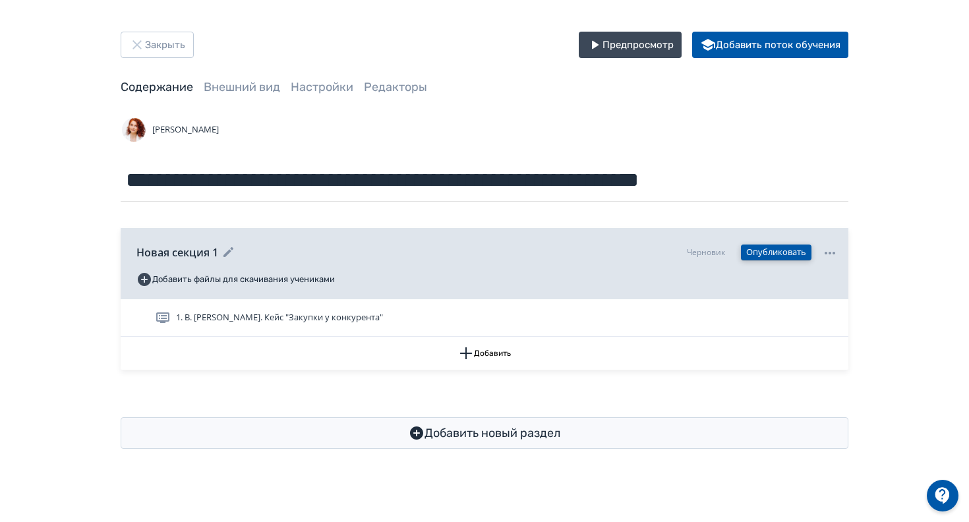
click at [775, 252] on button "Опубликовать" at bounding box center [776, 253] width 71 height 16
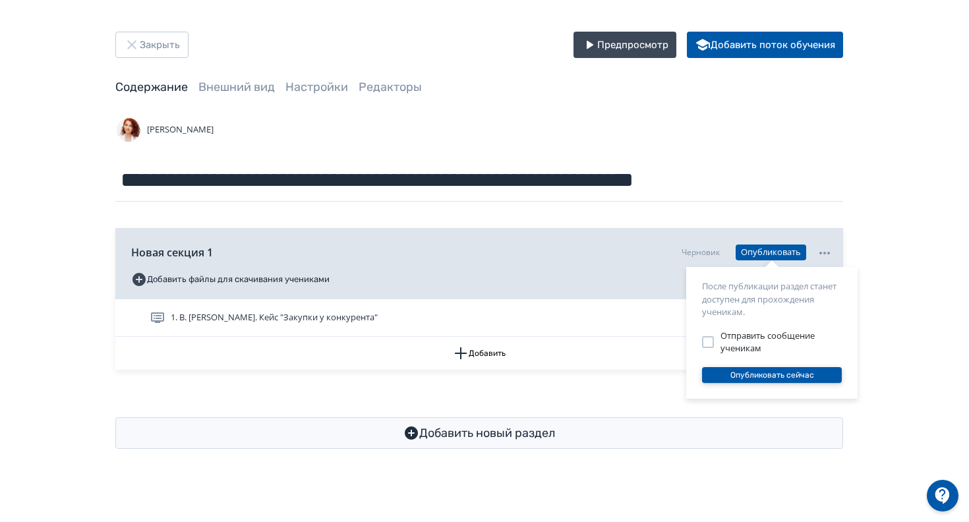
click at [822, 374] on button "Опубликовать сейчас" at bounding box center [772, 375] width 140 height 16
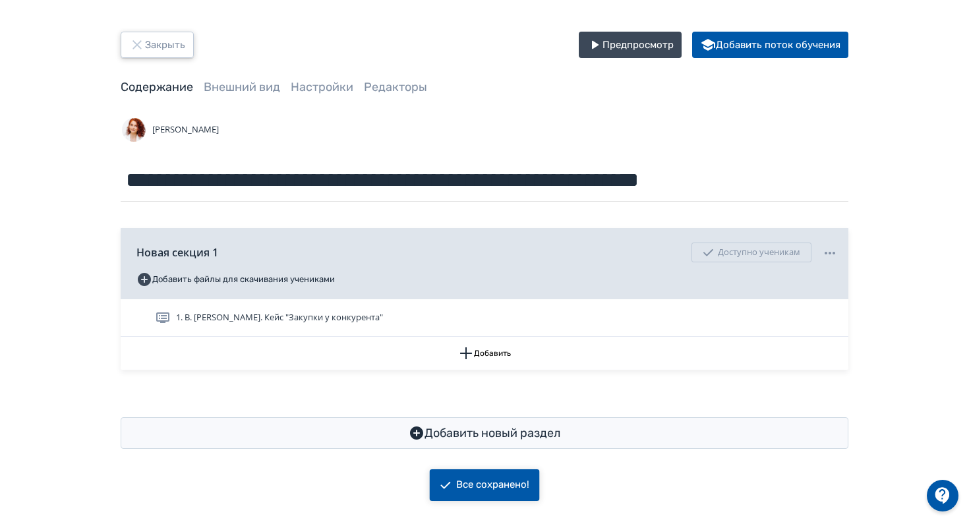
click at [166, 53] on button "Закрыть" at bounding box center [157, 45] width 73 height 26
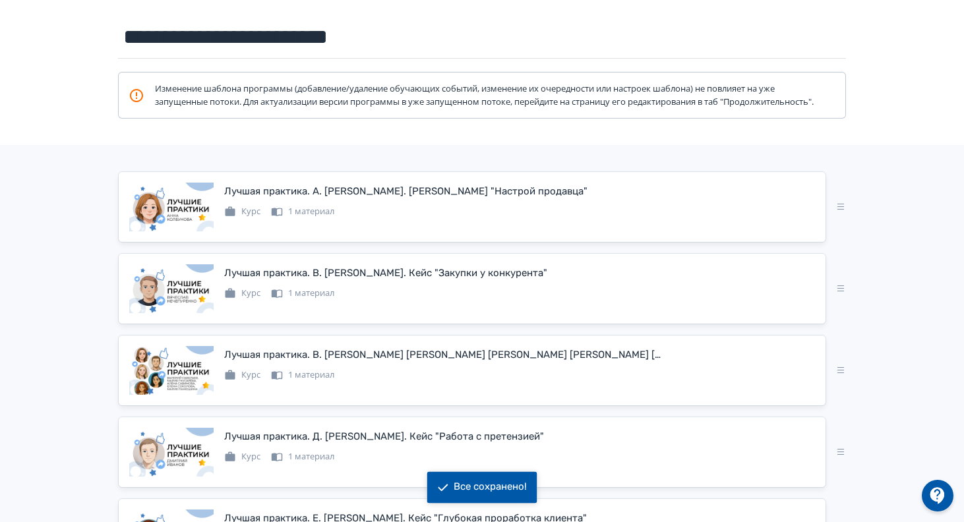
scroll to position [199, 0]
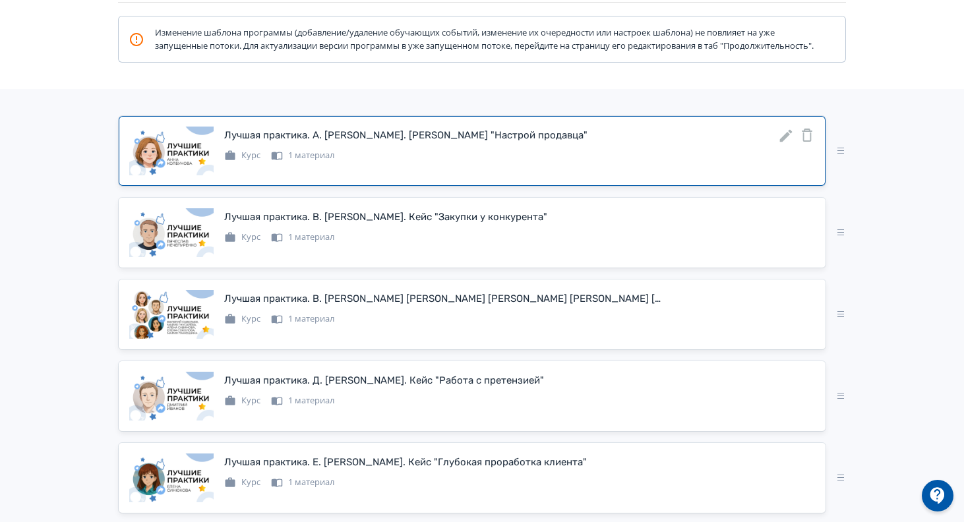
click at [784, 144] on icon at bounding box center [786, 136] width 16 height 16
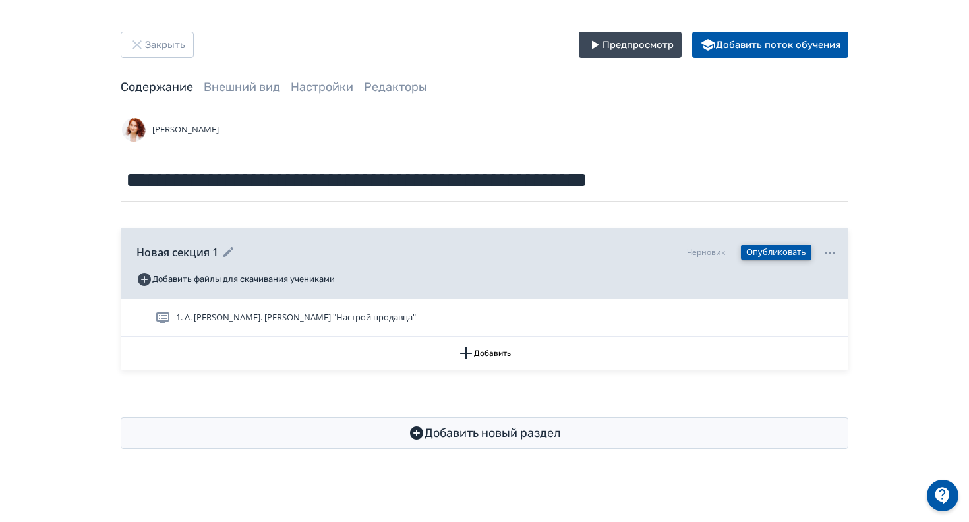
click at [769, 249] on button "Опубликовать" at bounding box center [776, 253] width 71 height 16
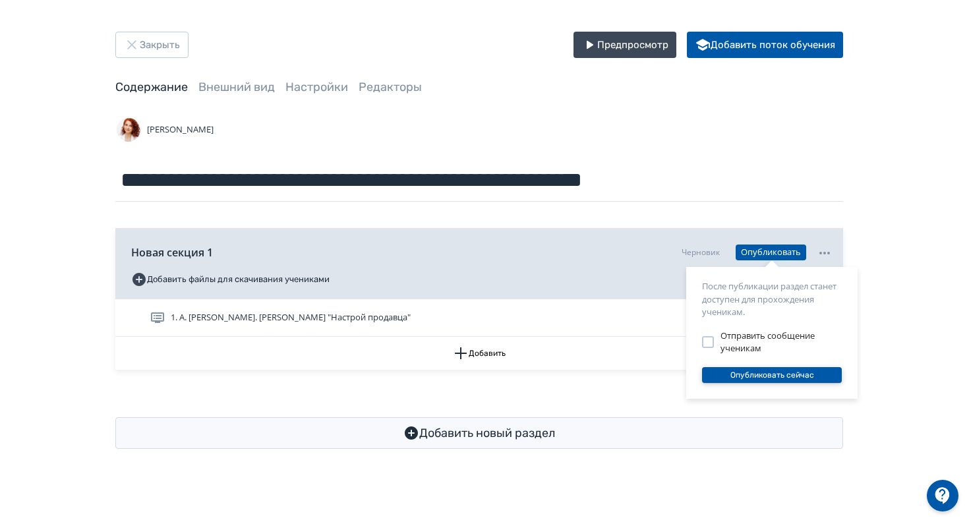
click at [800, 376] on button "Опубликовать сейчас" at bounding box center [772, 375] width 140 height 16
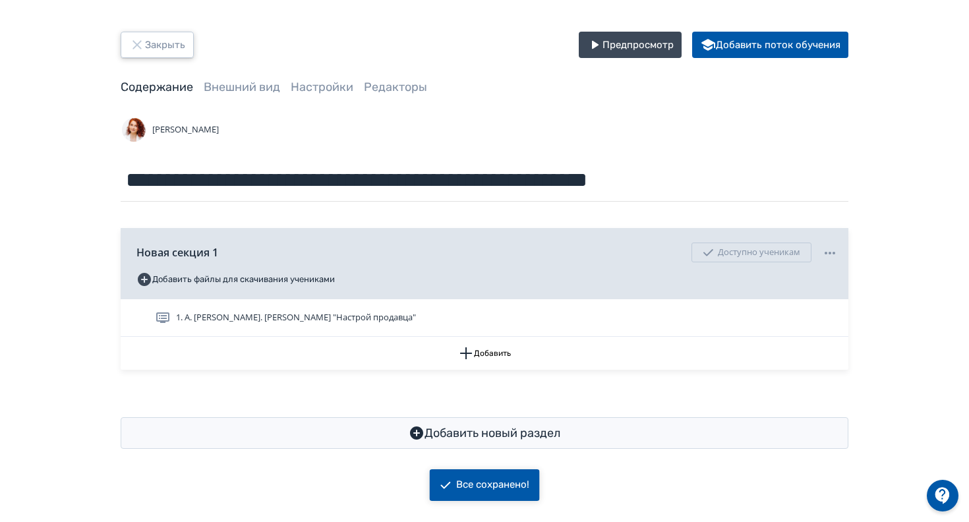
click at [162, 49] on button "Закрыть" at bounding box center [157, 45] width 73 height 26
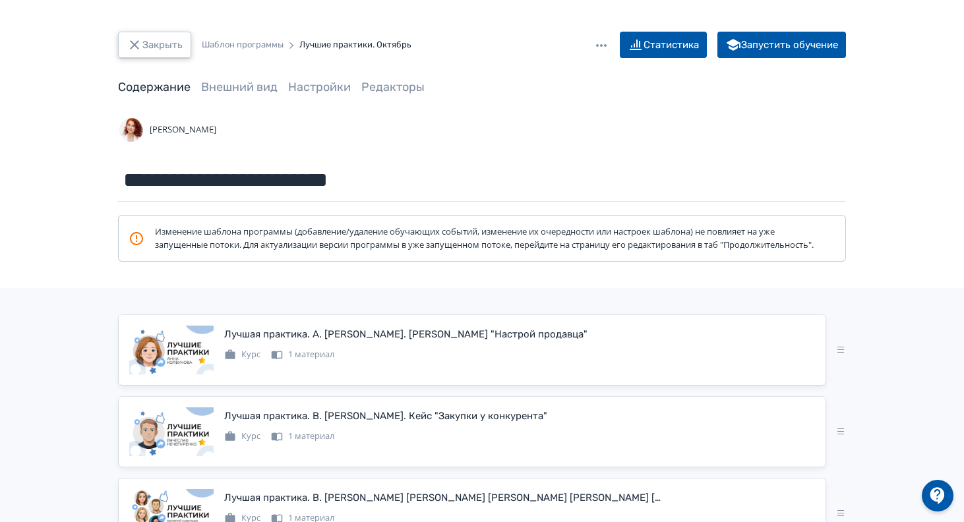
click at [171, 46] on button "Закрыть" at bounding box center [154, 45] width 73 height 26
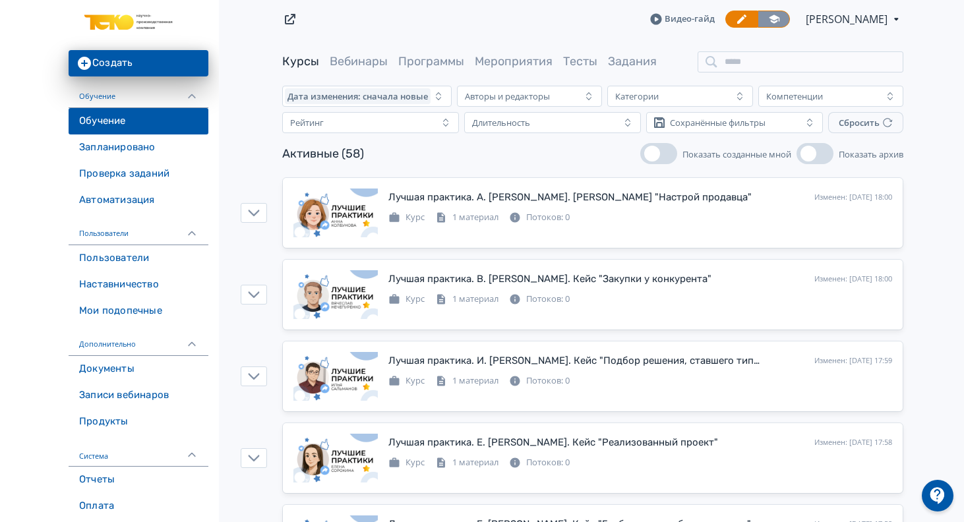
click at [774, 18] on icon at bounding box center [774, 19] width 11 height 9
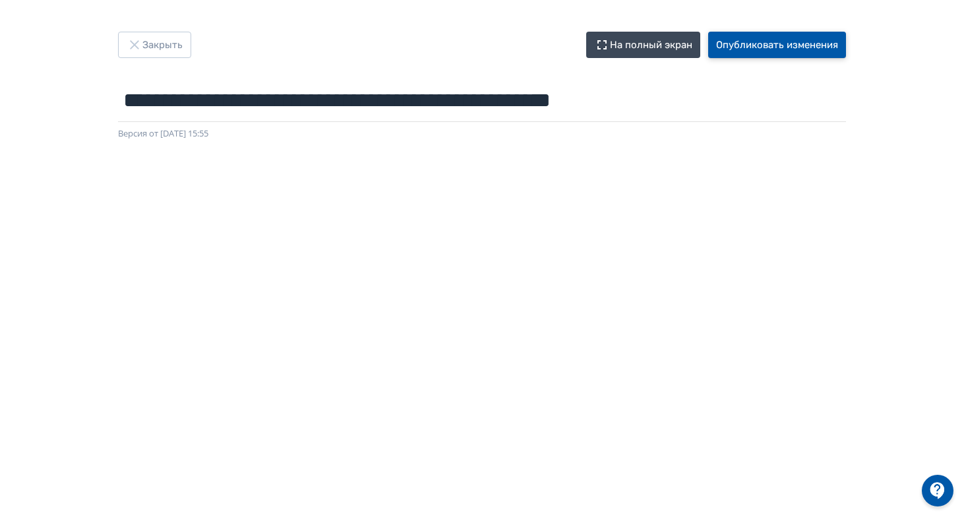
click at [762, 36] on button "Опубликовать изменения" at bounding box center [777, 45] width 138 height 26
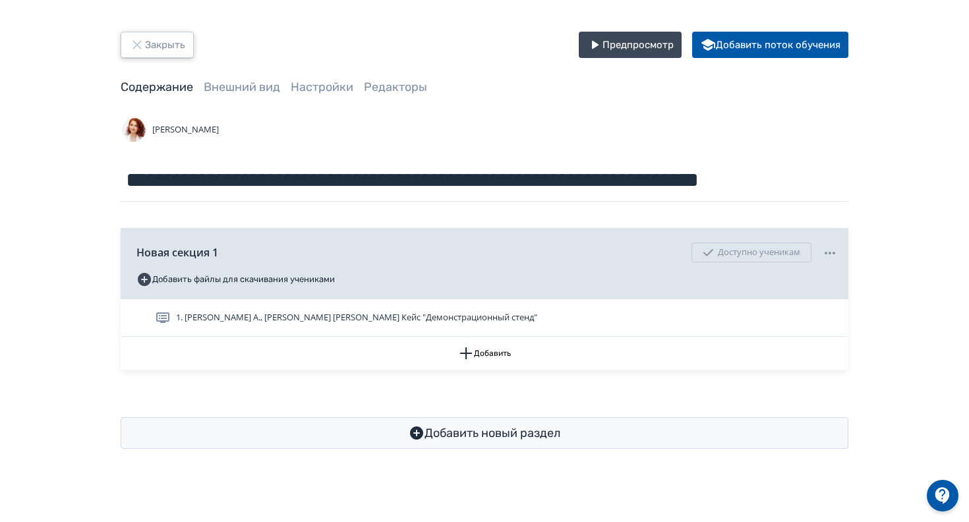
click at [173, 39] on button "Закрыть" at bounding box center [157, 45] width 73 height 26
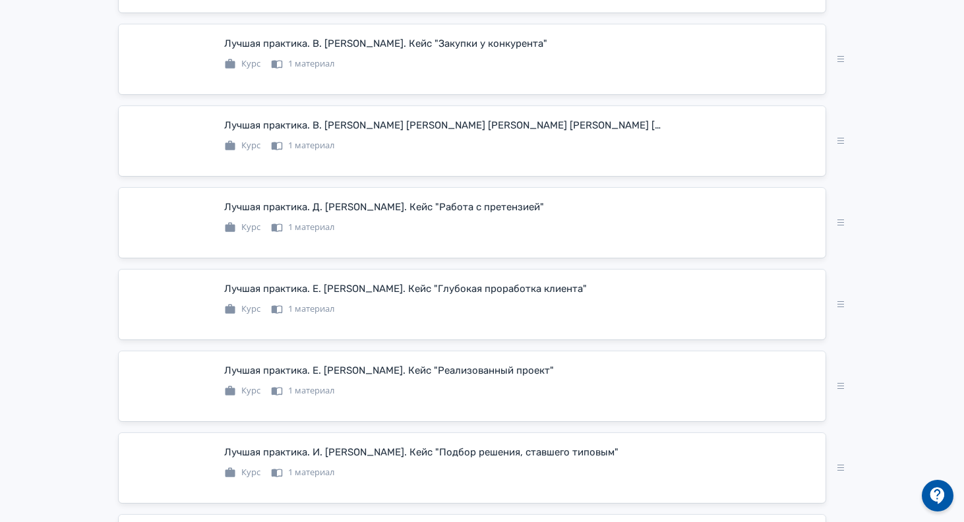
scroll to position [386, 0]
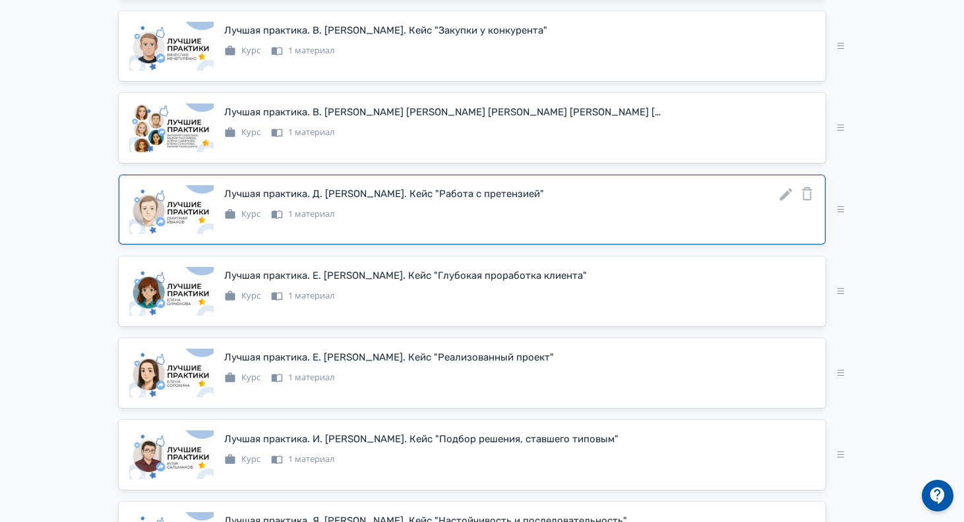
click at [783, 201] on icon at bounding box center [786, 195] width 13 height 13
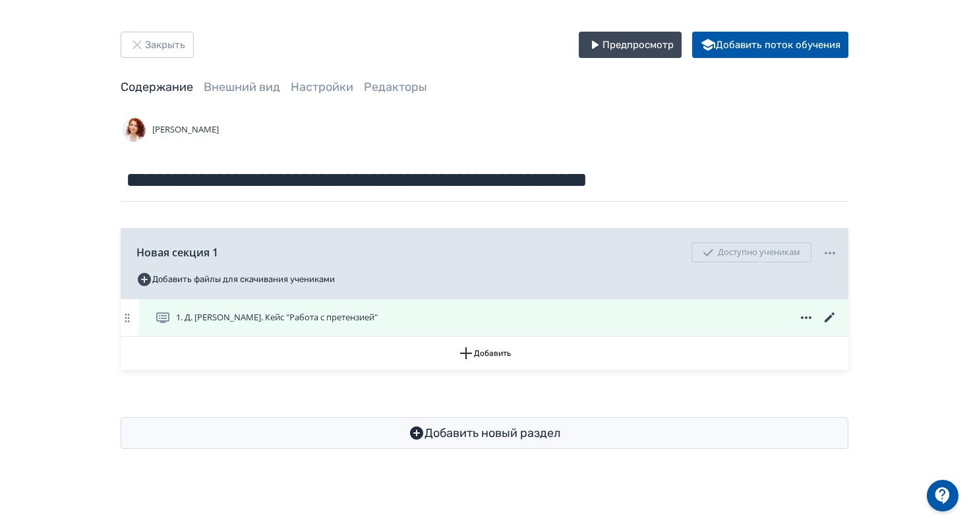
click at [828, 320] on icon at bounding box center [830, 317] width 10 height 10
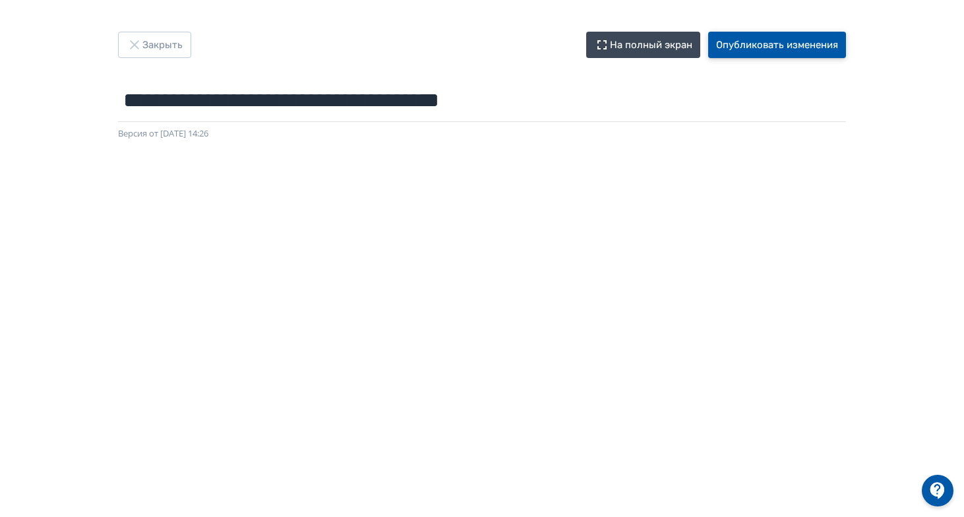
click at [773, 51] on button "Опубликовать изменения" at bounding box center [777, 45] width 138 height 26
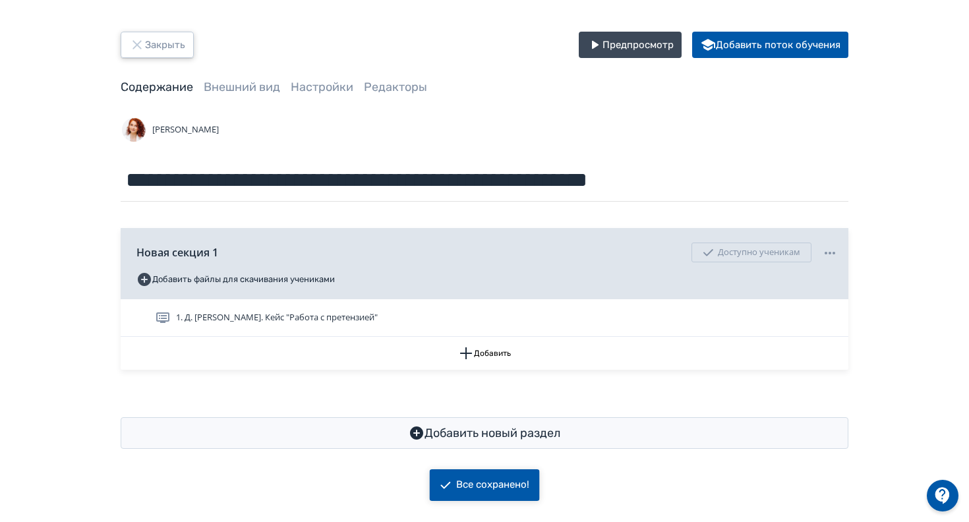
click at [154, 52] on button "Закрыть" at bounding box center [157, 45] width 73 height 26
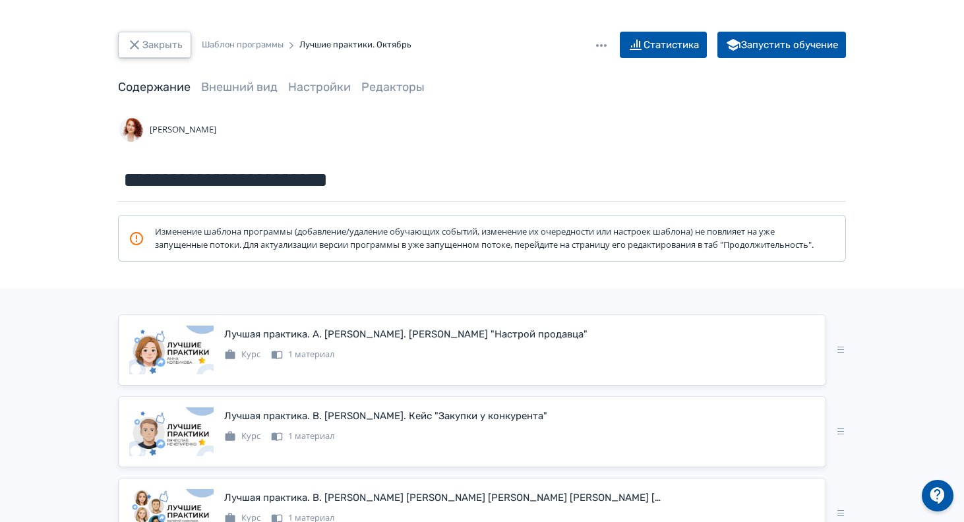
click at [154, 43] on button "Закрыть" at bounding box center [154, 45] width 73 height 26
